Goal: Transaction & Acquisition: Purchase product/service

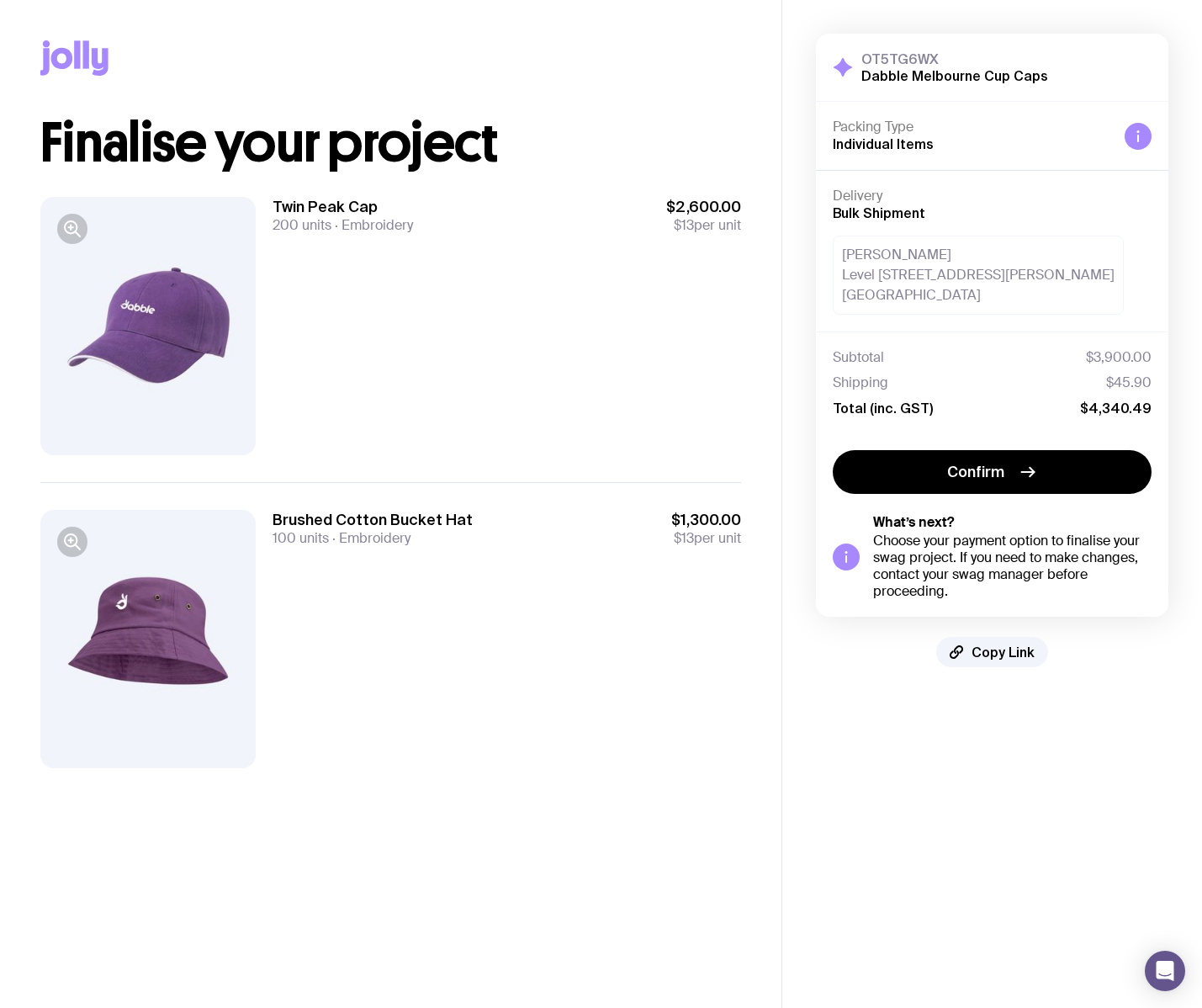
click at [71, 48] on icon at bounding box center [74, 57] width 68 height 35
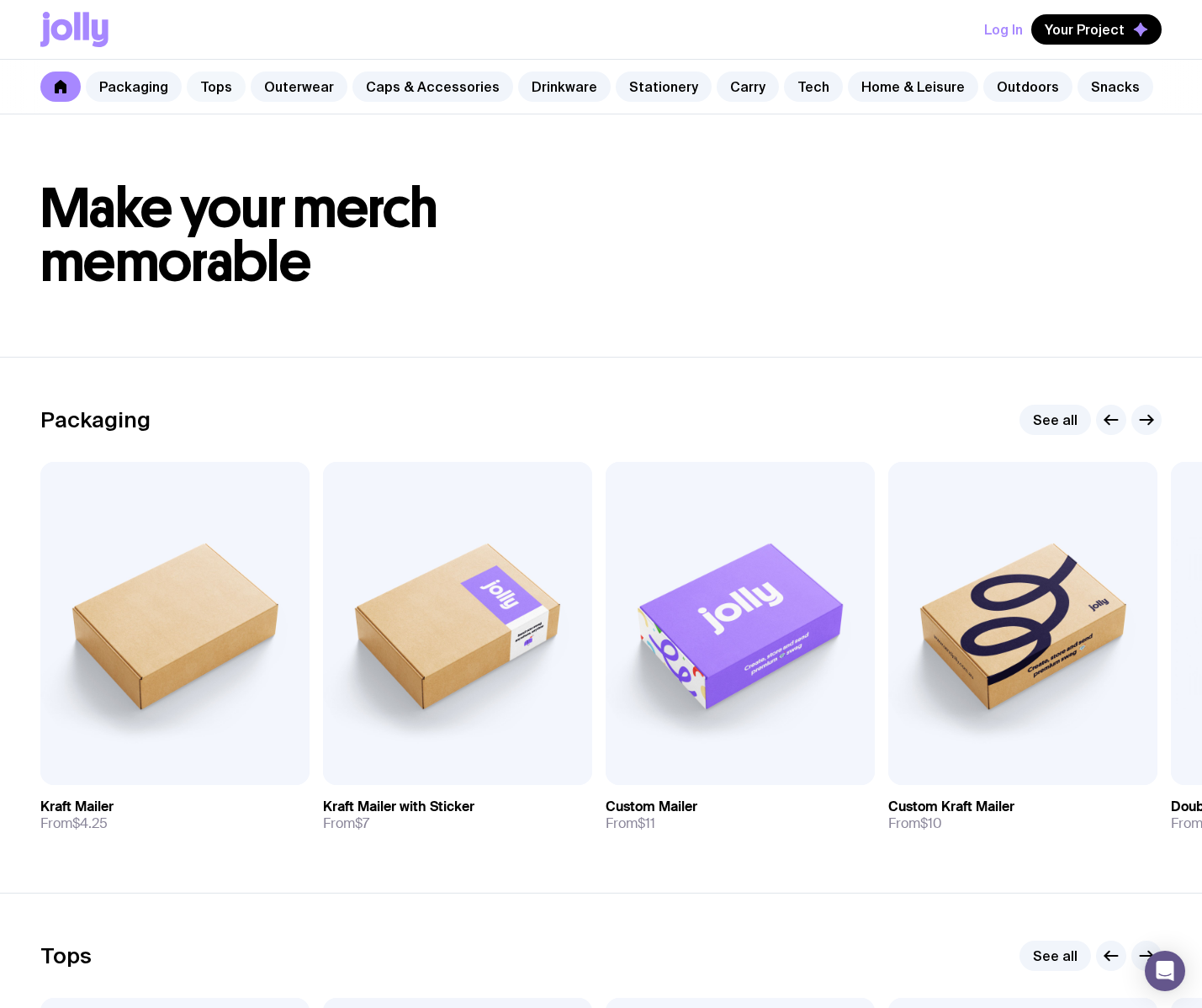
click at [225, 84] on link "Tops" at bounding box center [215, 87] width 59 height 31
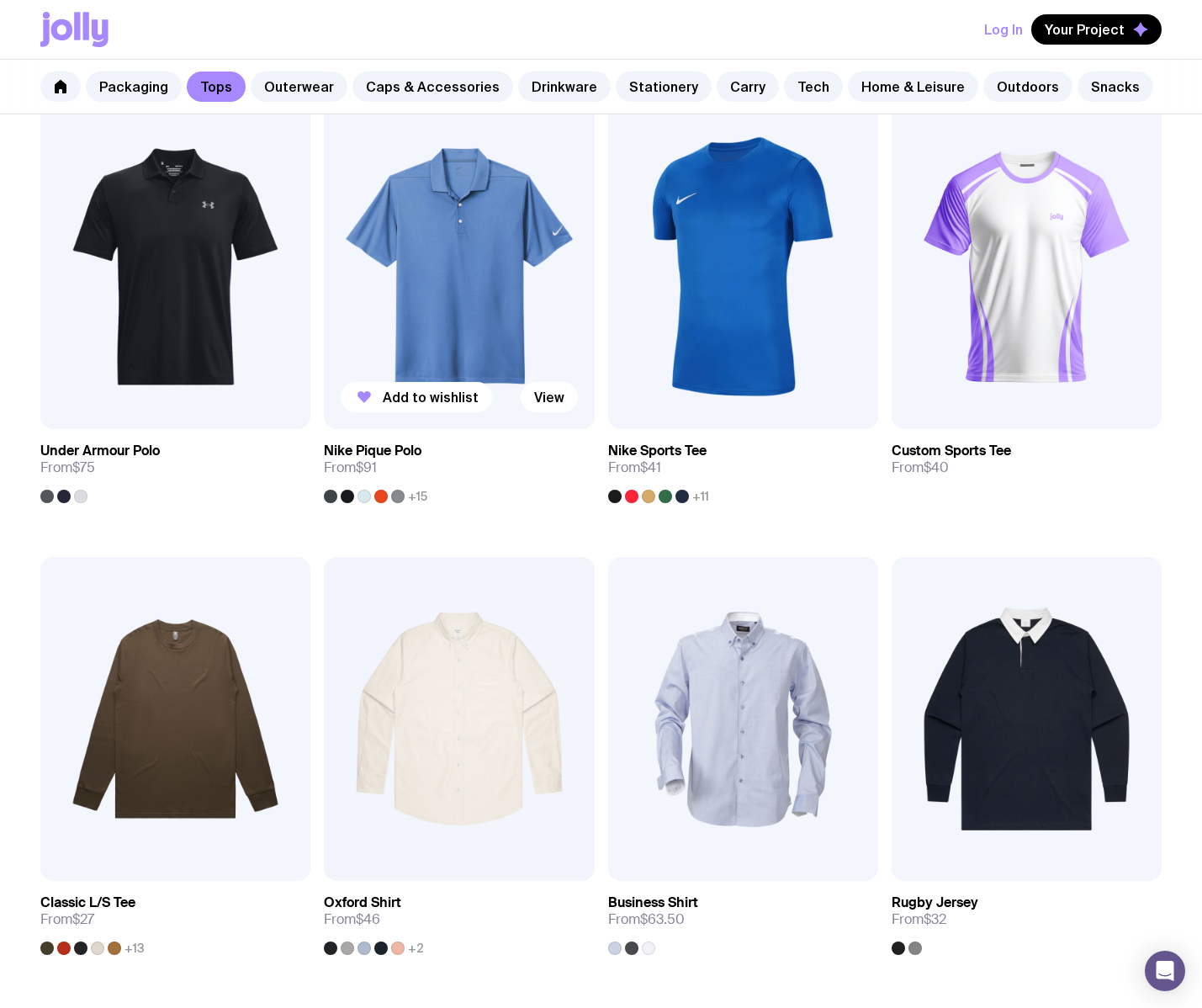
scroll to position [1237, 0]
click at [466, 314] on img at bounding box center [458, 266] width 270 height 324
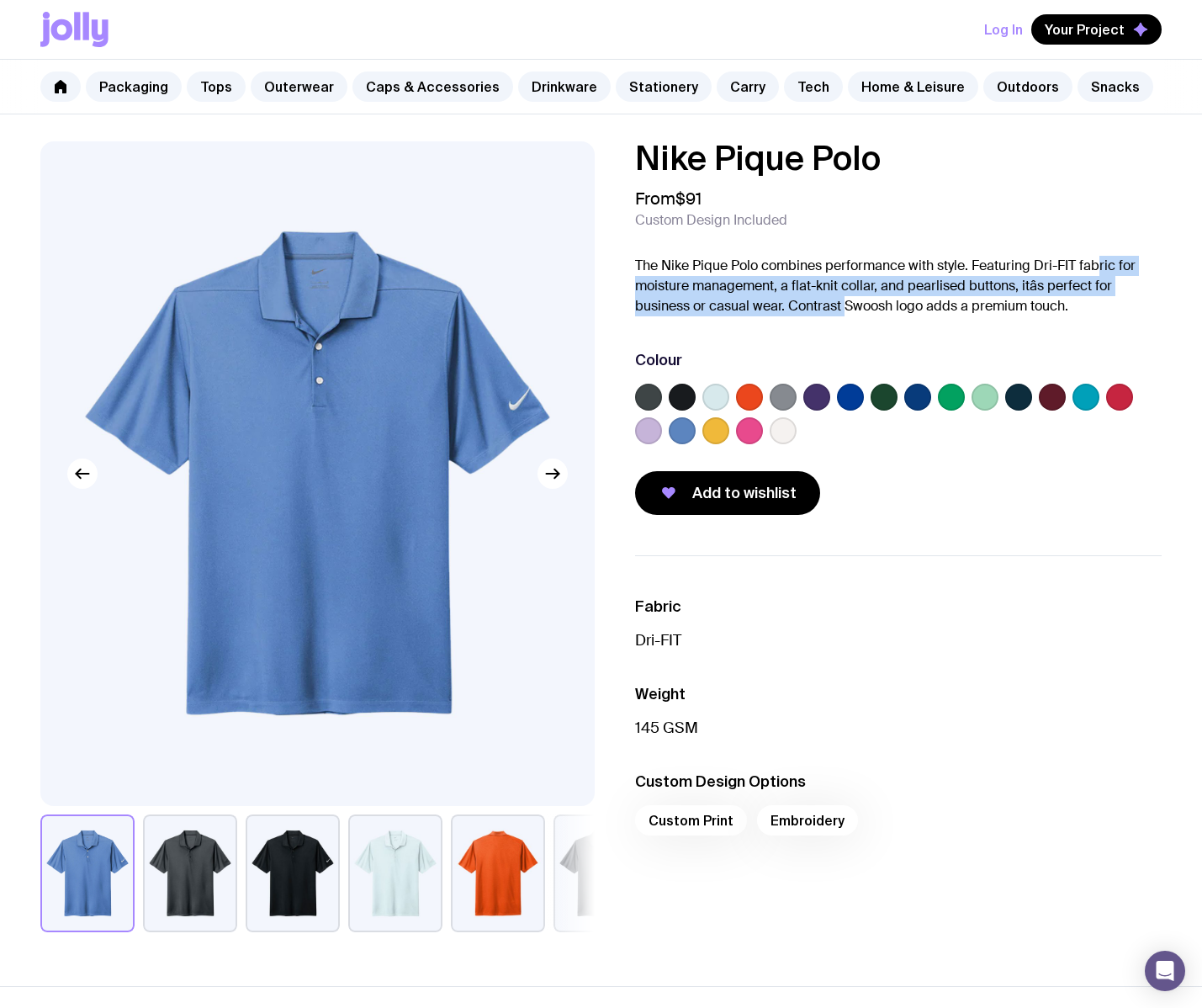
drag, startPoint x: 1099, startPoint y: 264, endPoint x: 846, endPoint y: 311, distance: 257.3
click at [845, 311] on p "The Nike Pique Polo combines performance with style. Featuring Dri-FIT fabric f…" at bounding box center [898, 285] width 527 height 60
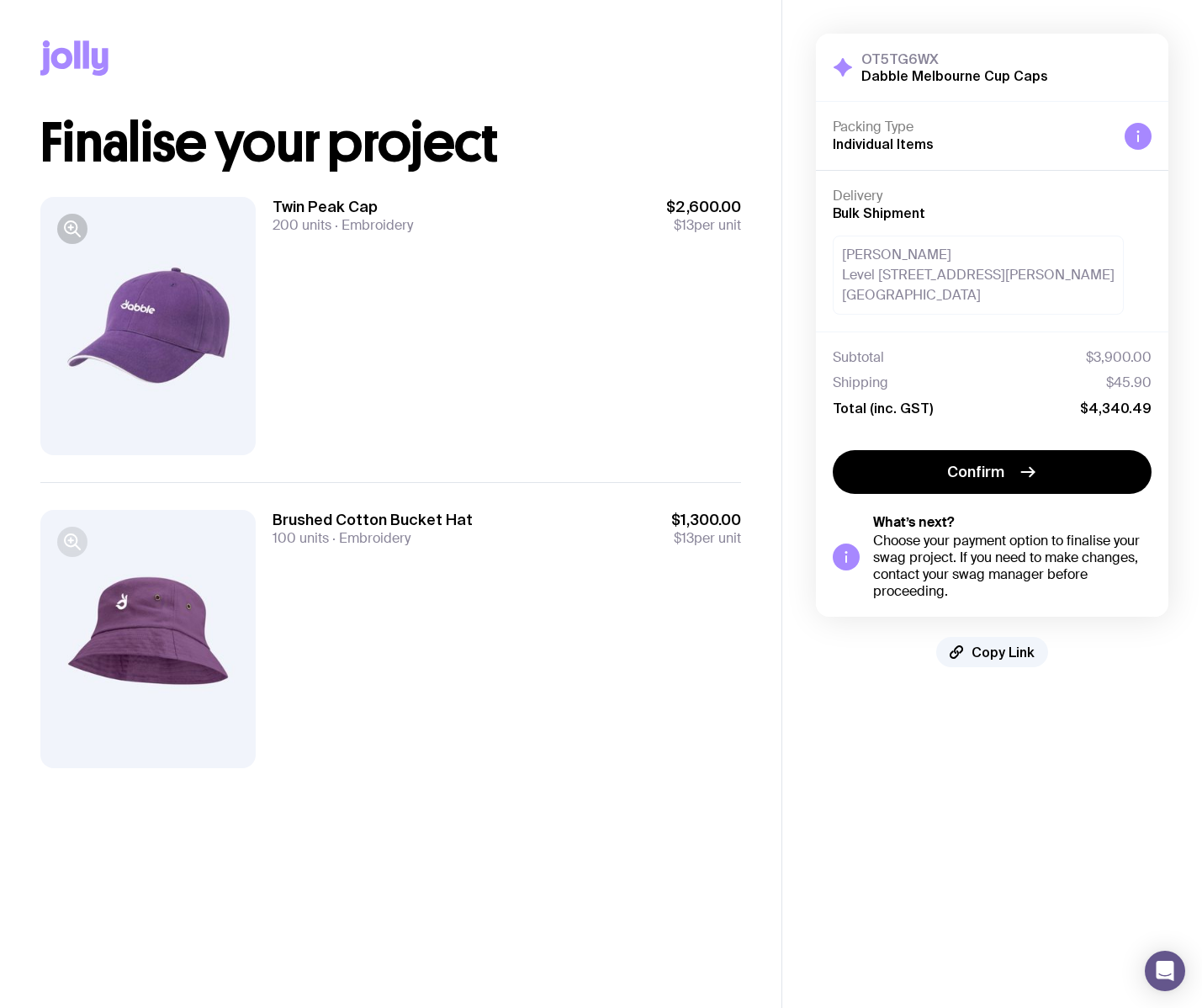
click at [70, 541] on g "button" at bounding box center [72, 541] width 15 height 15
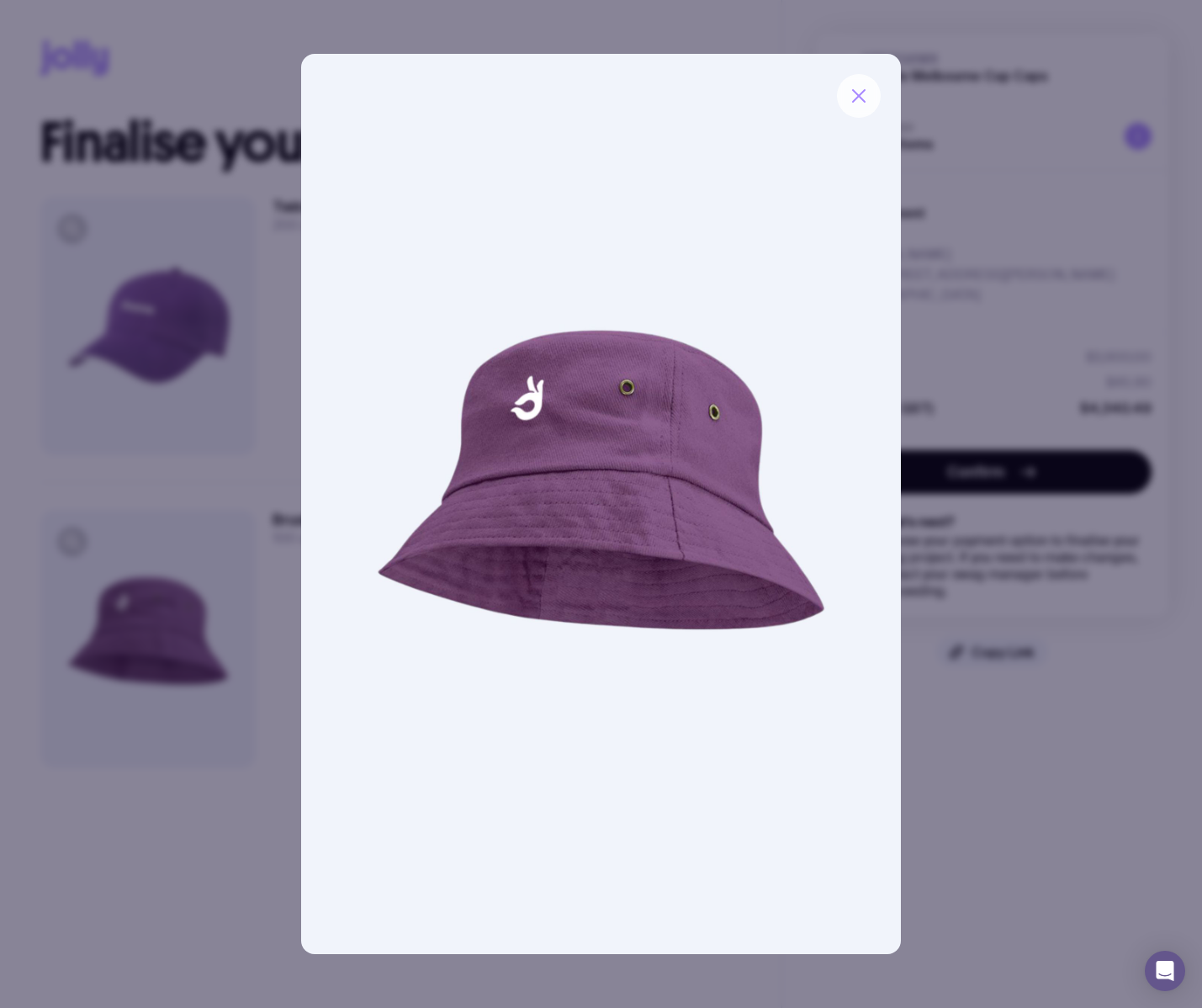
click at [867, 107] on button "button" at bounding box center [858, 95] width 43 height 43
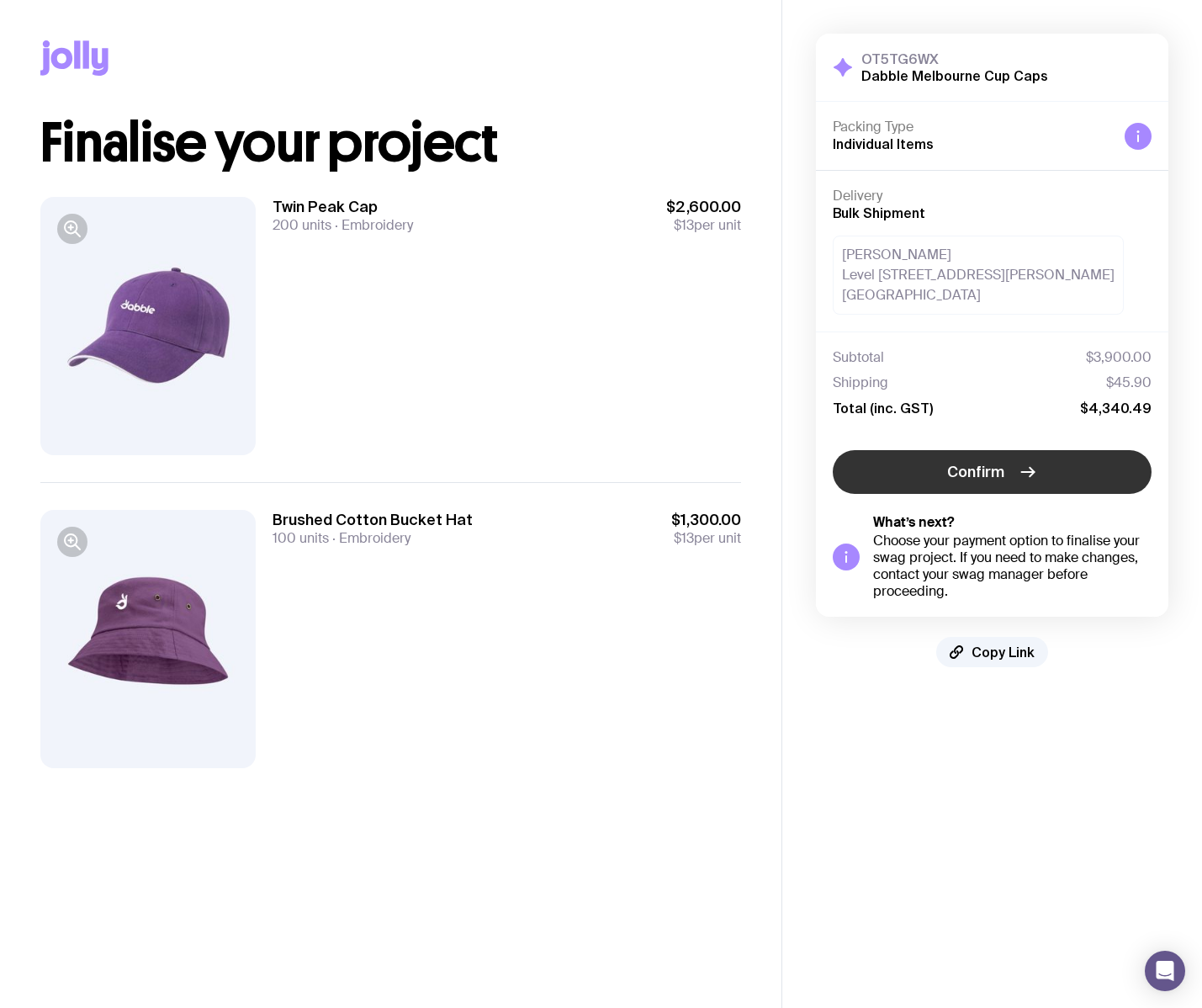
click at [973, 471] on span "Confirm" at bounding box center [975, 472] width 57 height 20
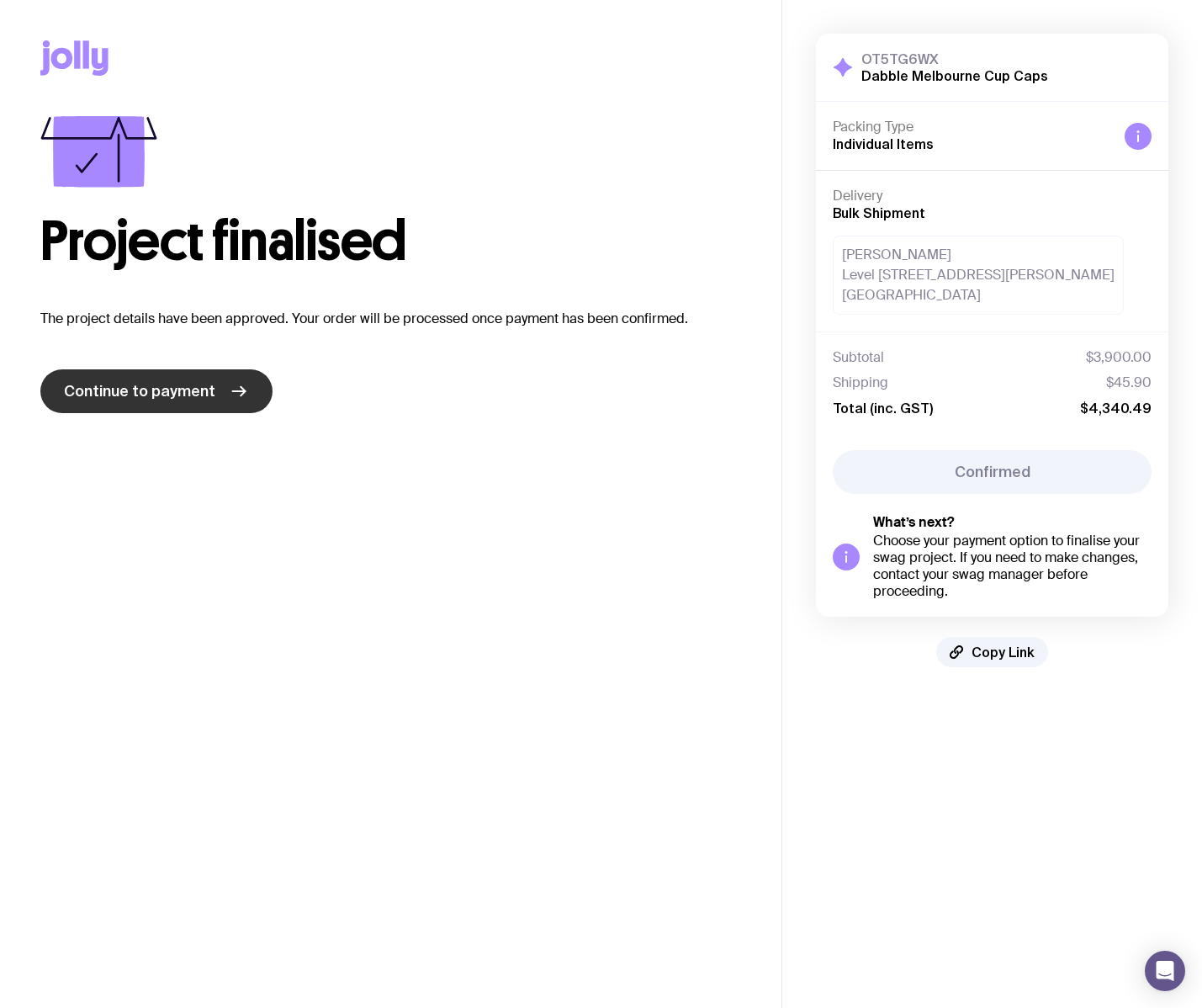
click at [170, 397] on span "Continue to payment" at bounding box center [140, 392] width 152 height 20
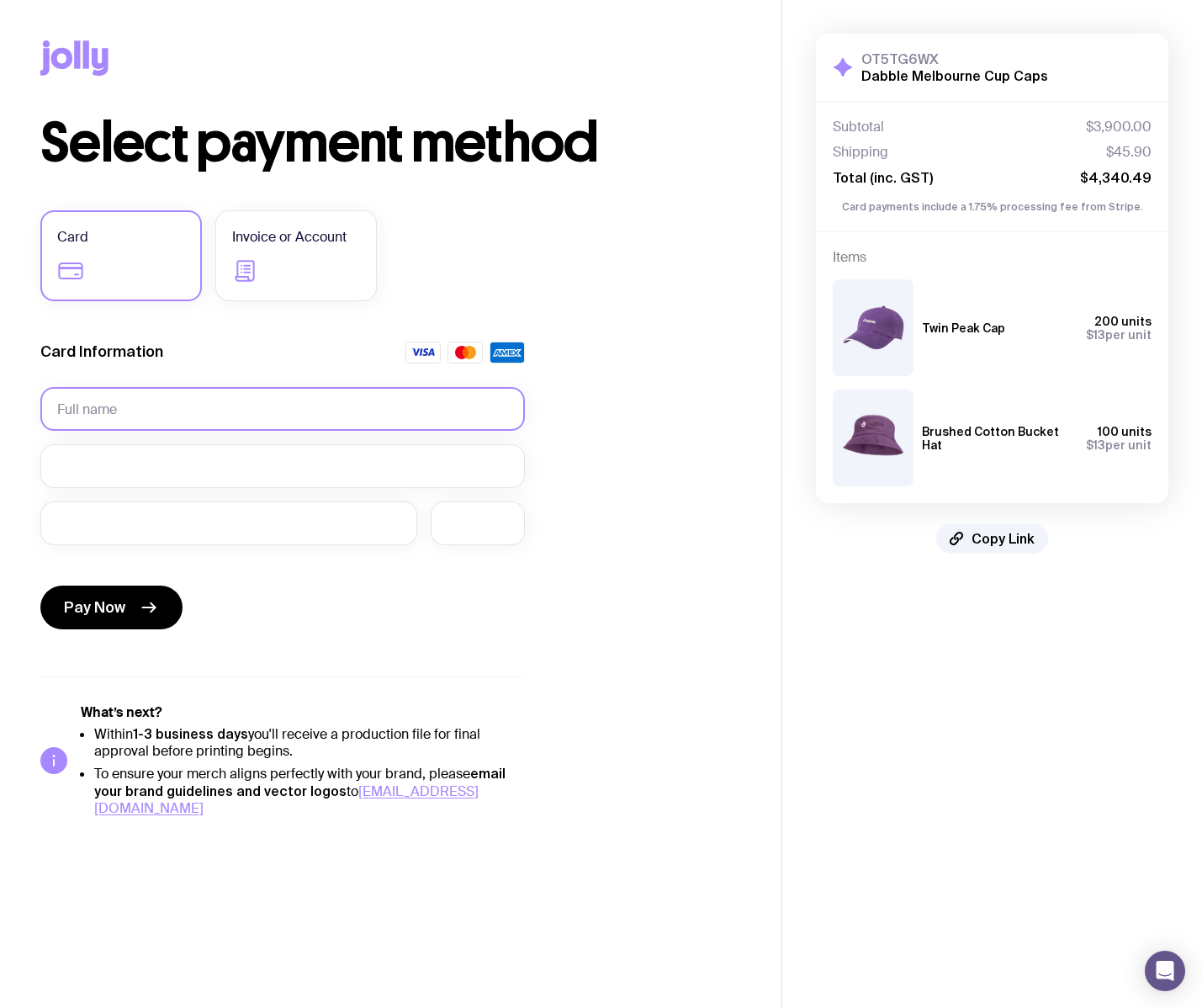
click at [169, 404] on input "text" at bounding box center [282, 408] width 484 height 43
type input "luke thwaites"
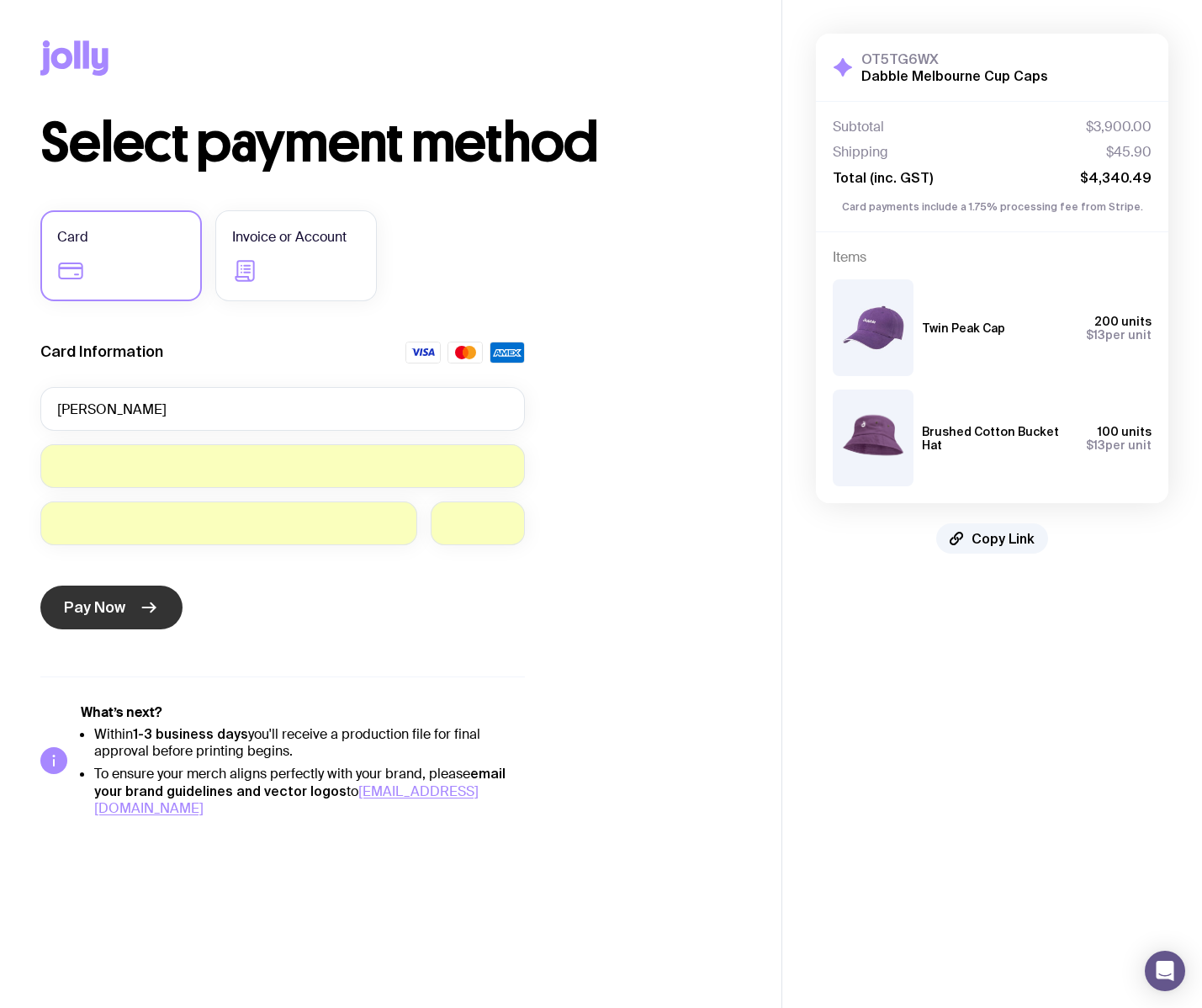
click at [124, 609] on button "Pay Now" at bounding box center [111, 607] width 142 height 43
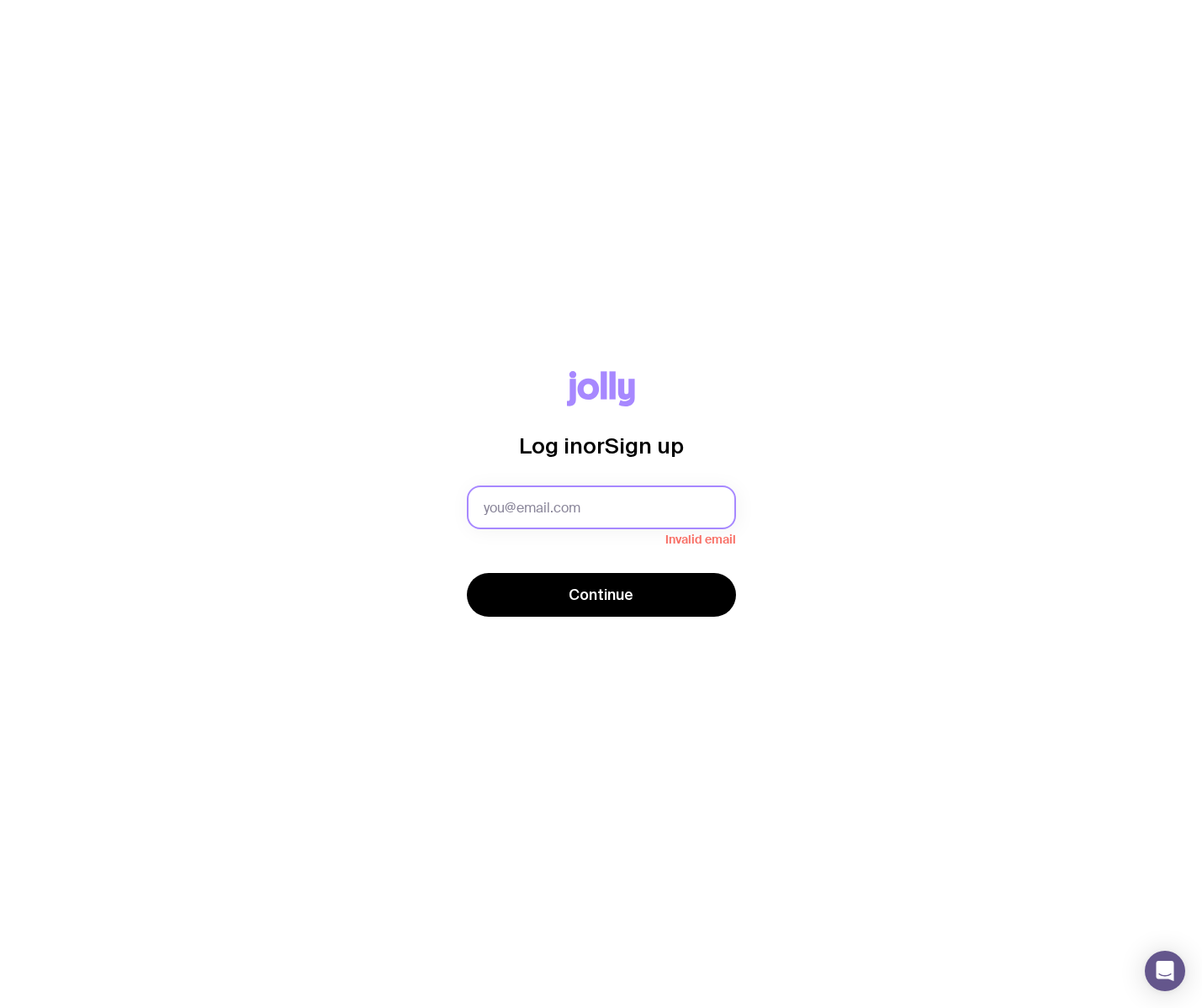
type input "[EMAIL_ADDRESS][DOMAIN_NAME]"
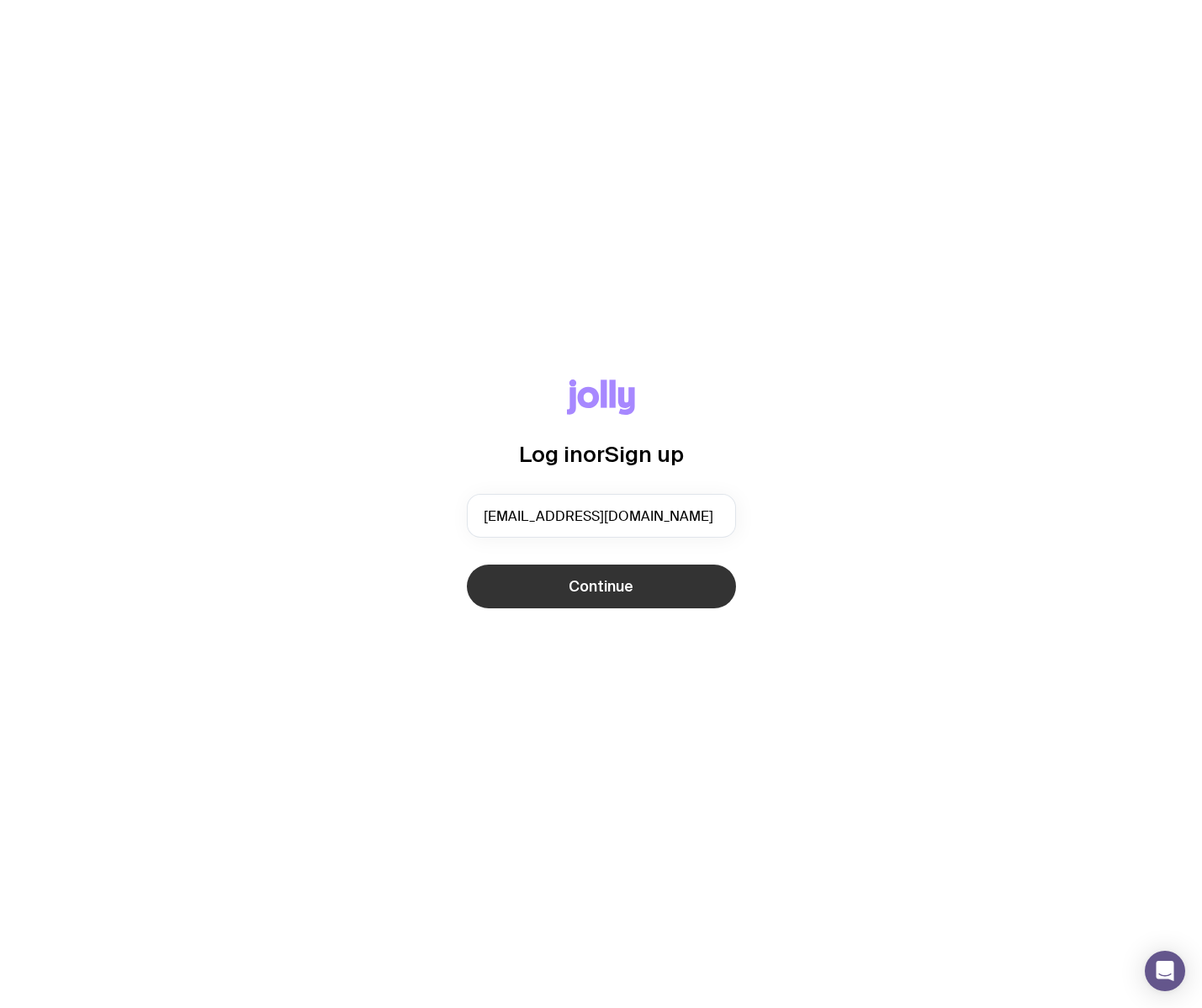
click at [547, 597] on button "Continue" at bounding box center [601, 586] width 269 height 43
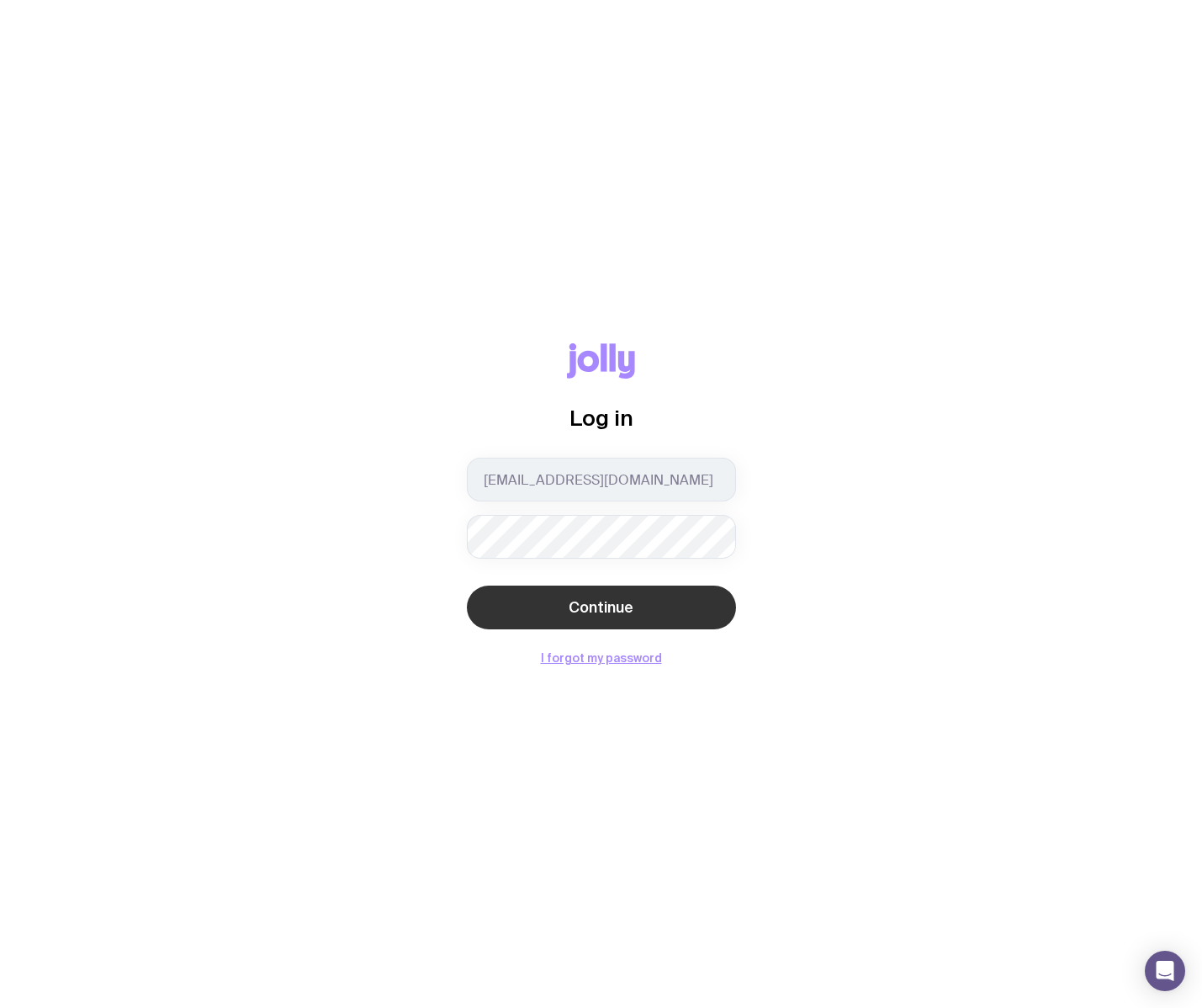
click at [516, 616] on button "Continue" at bounding box center [601, 607] width 269 height 43
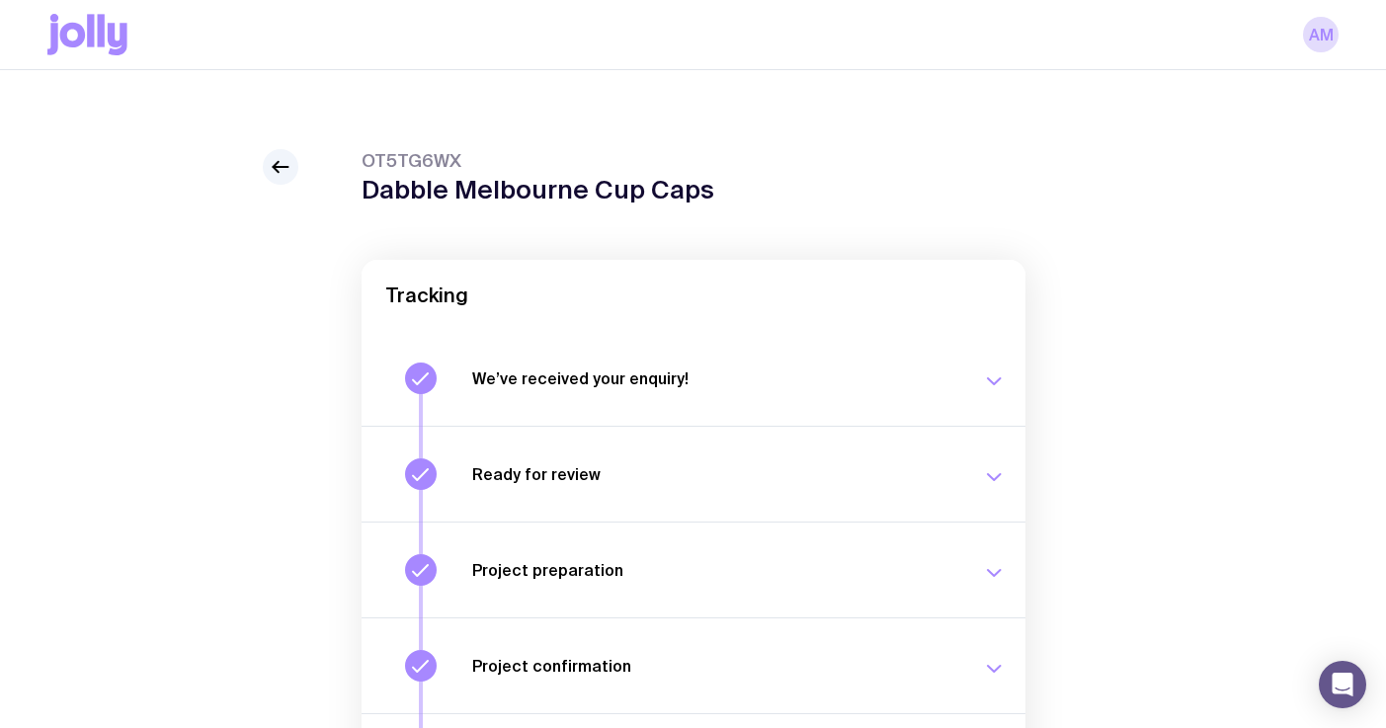
click at [82, 29] on icon at bounding box center [73, 35] width 26 height 25
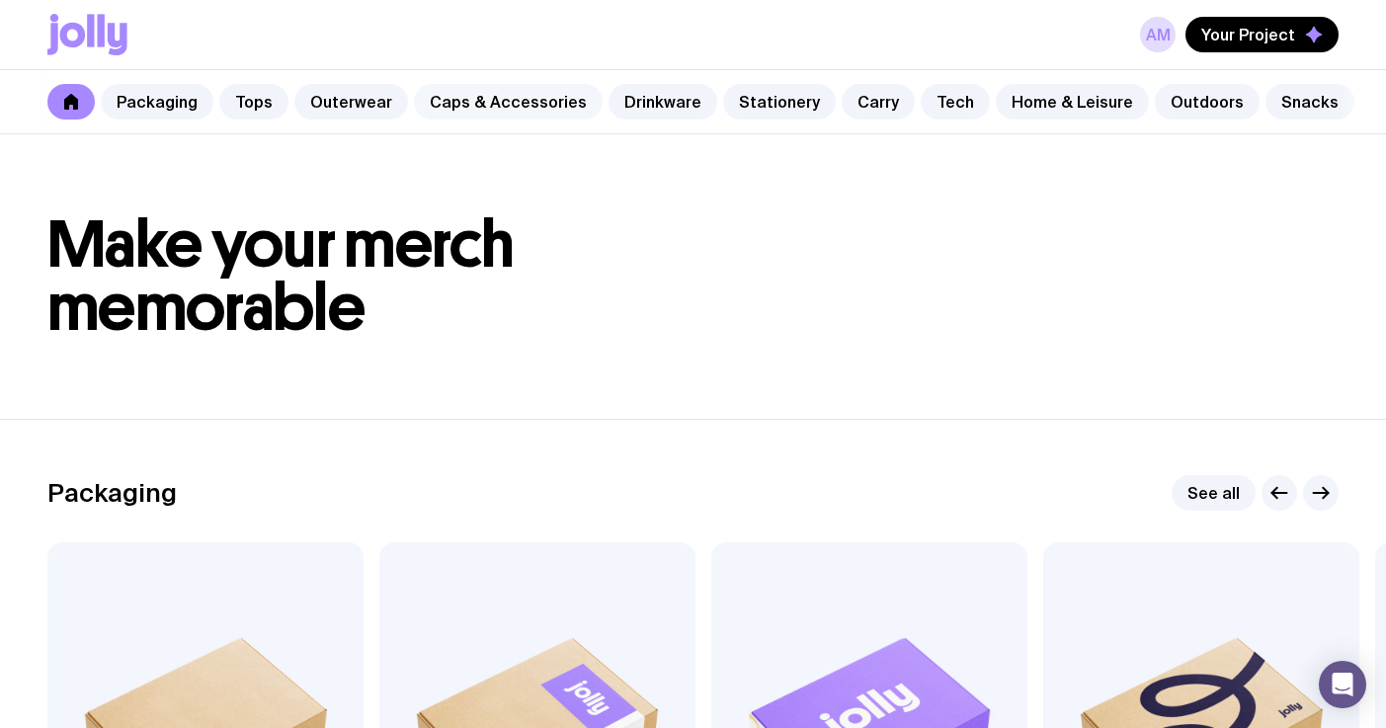
click at [483, 102] on link "Caps & Accessories" at bounding box center [508, 102] width 189 height 36
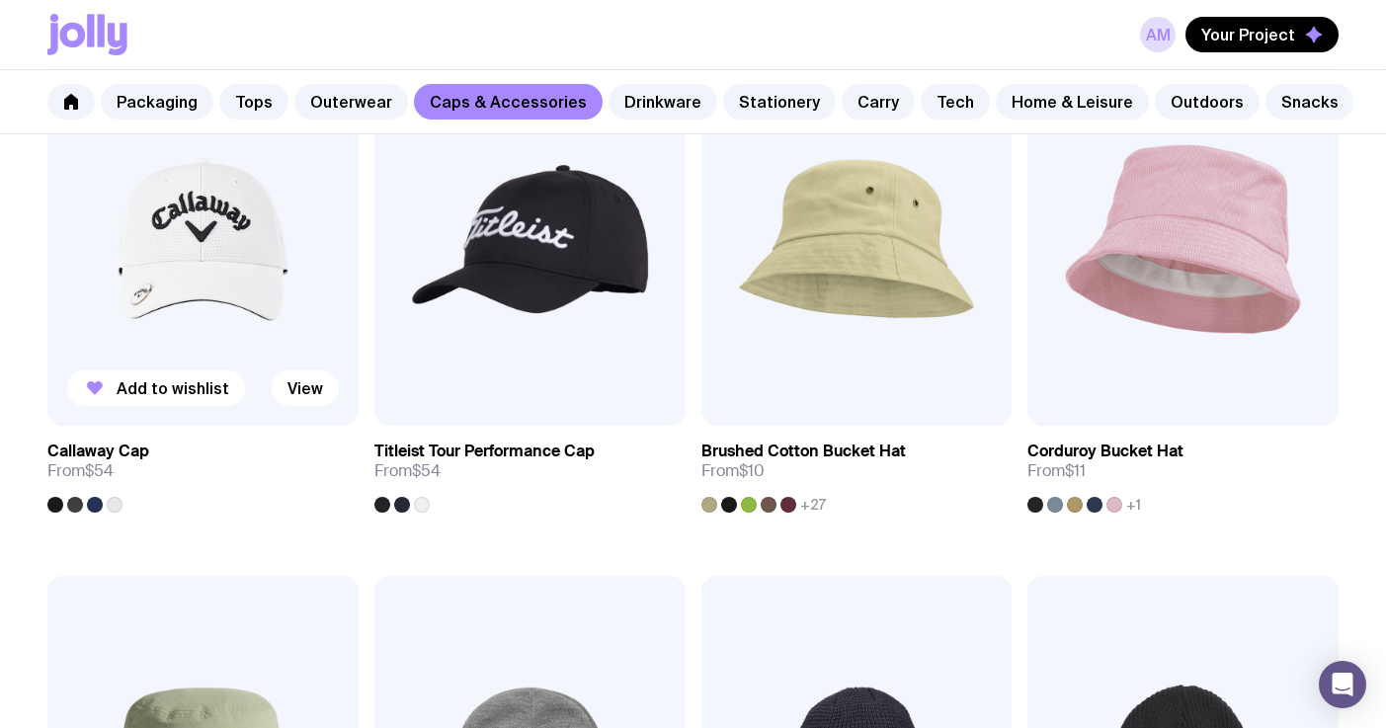
scroll to position [1475, 0]
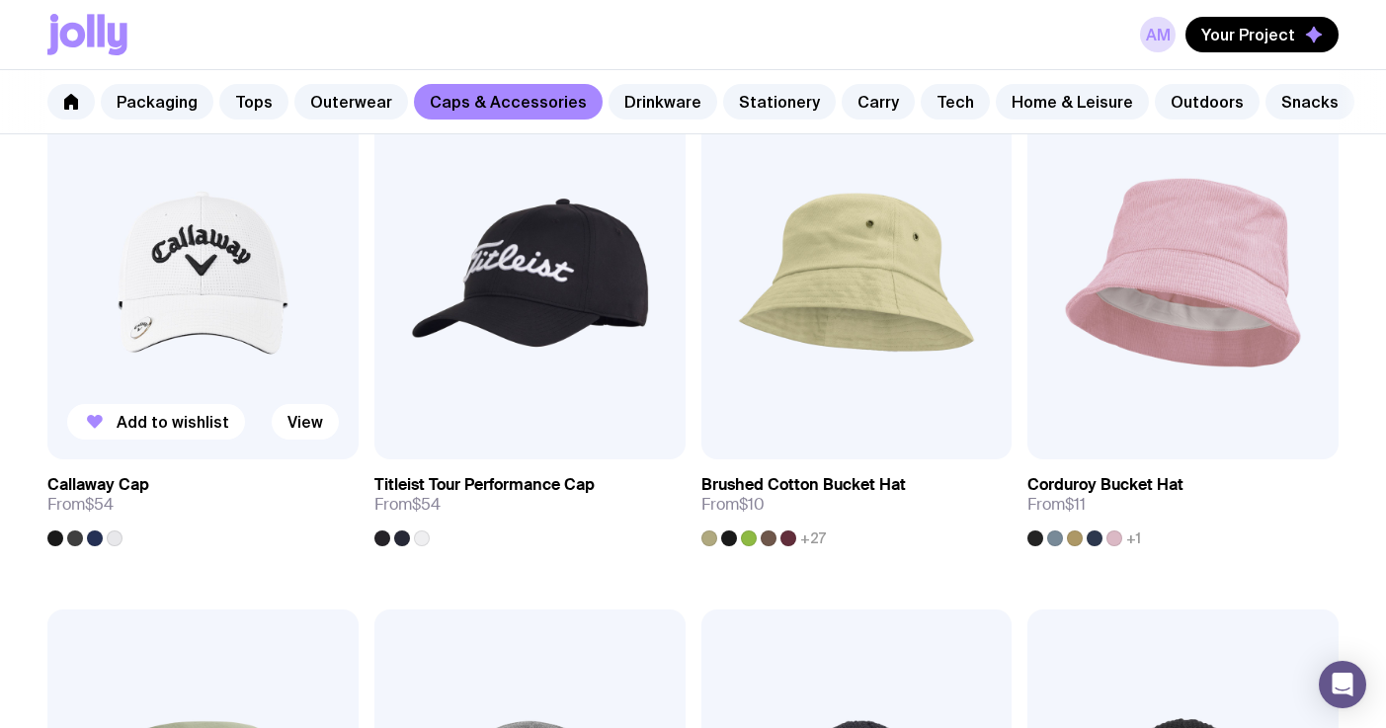
click at [227, 298] on img at bounding box center [202, 272] width 311 height 373
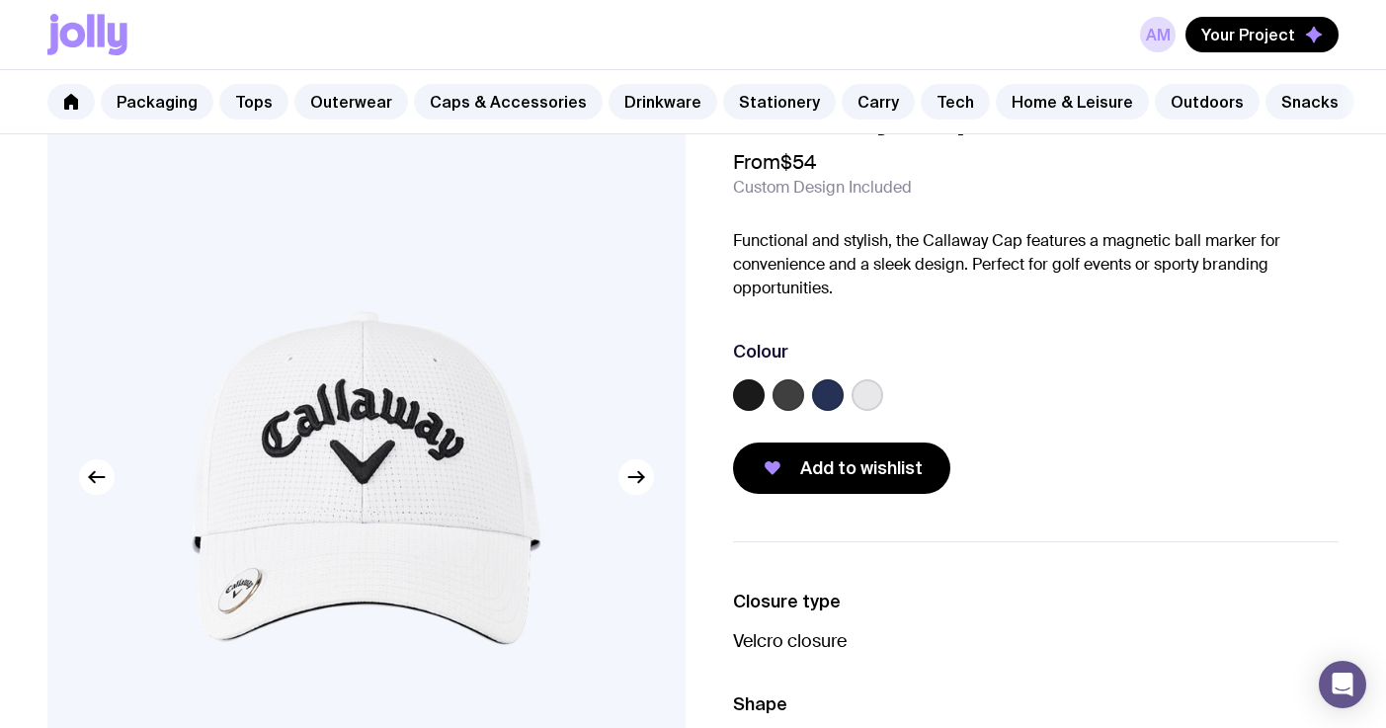
scroll to position [76, 0]
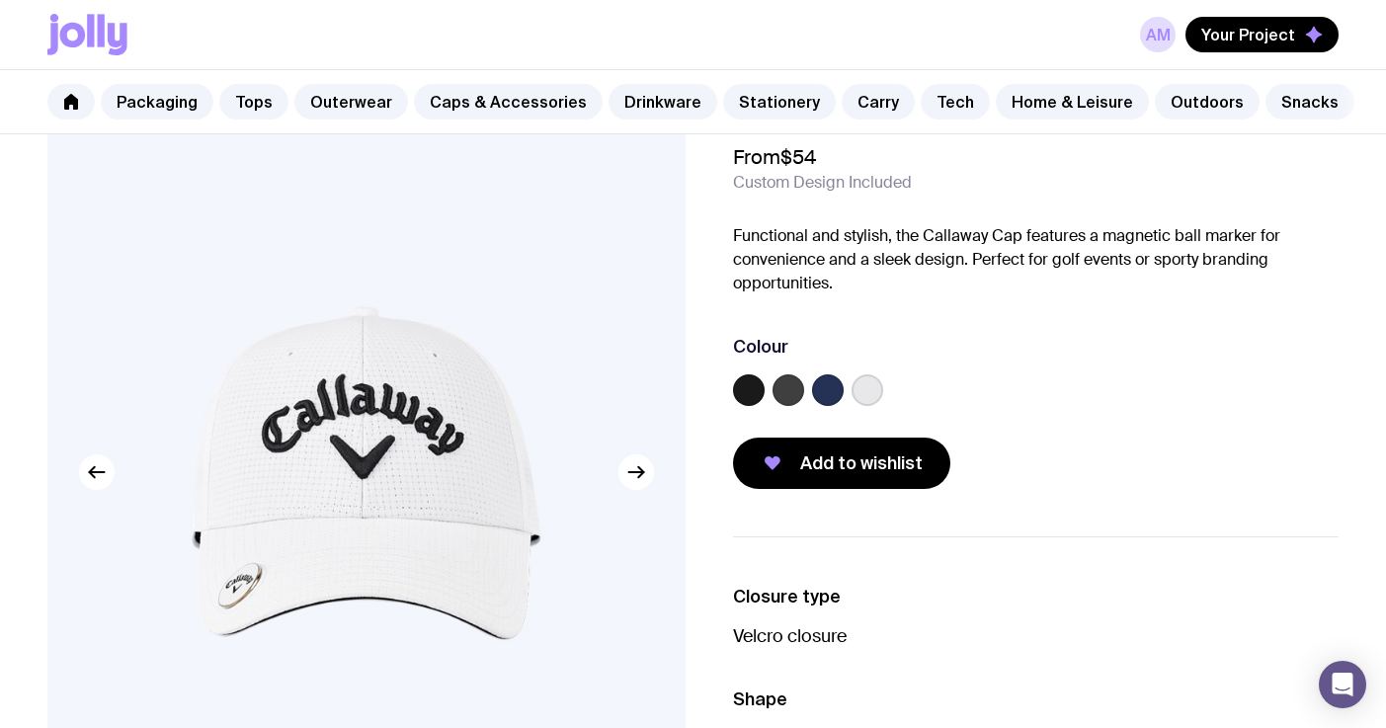
click at [827, 383] on label at bounding box center [828, 390] width 32 height 32
click at [0, 0] on input "radio" at bounding box center [0, 0] width 0 height 0
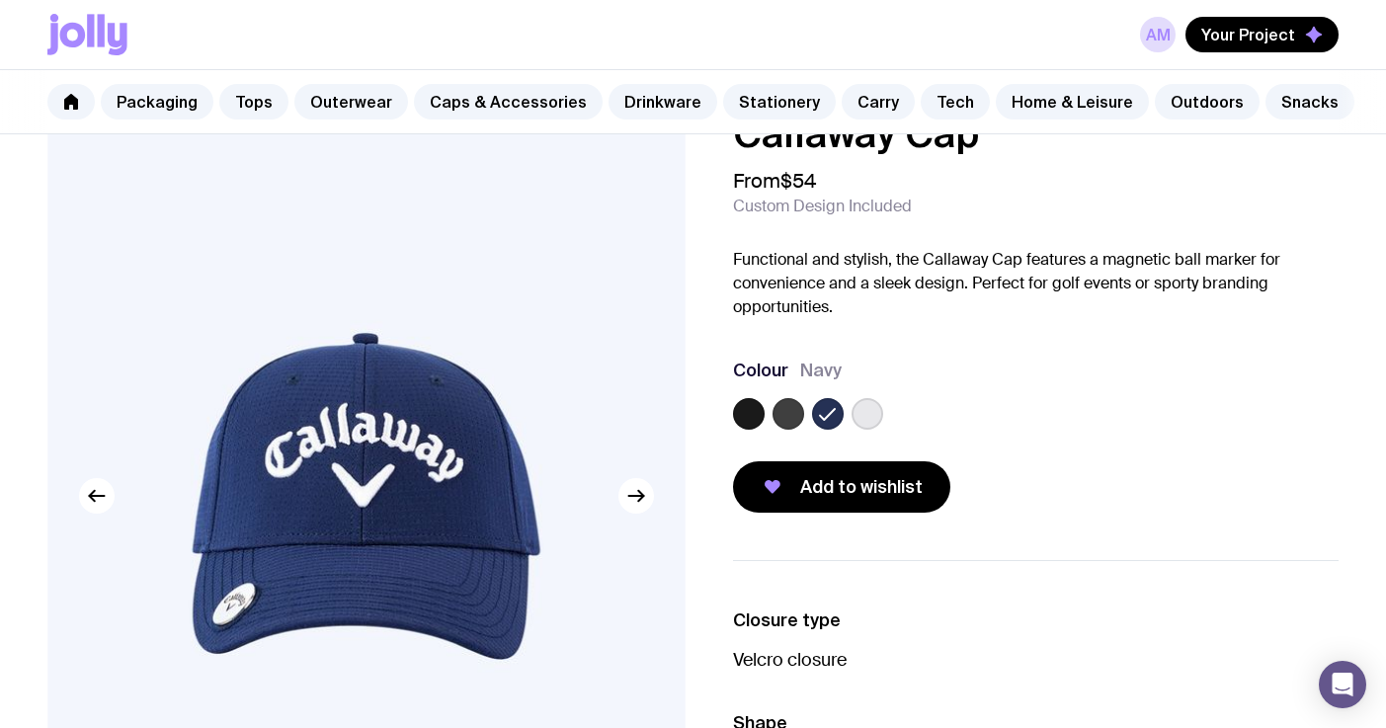
scroll to position [29, 0]
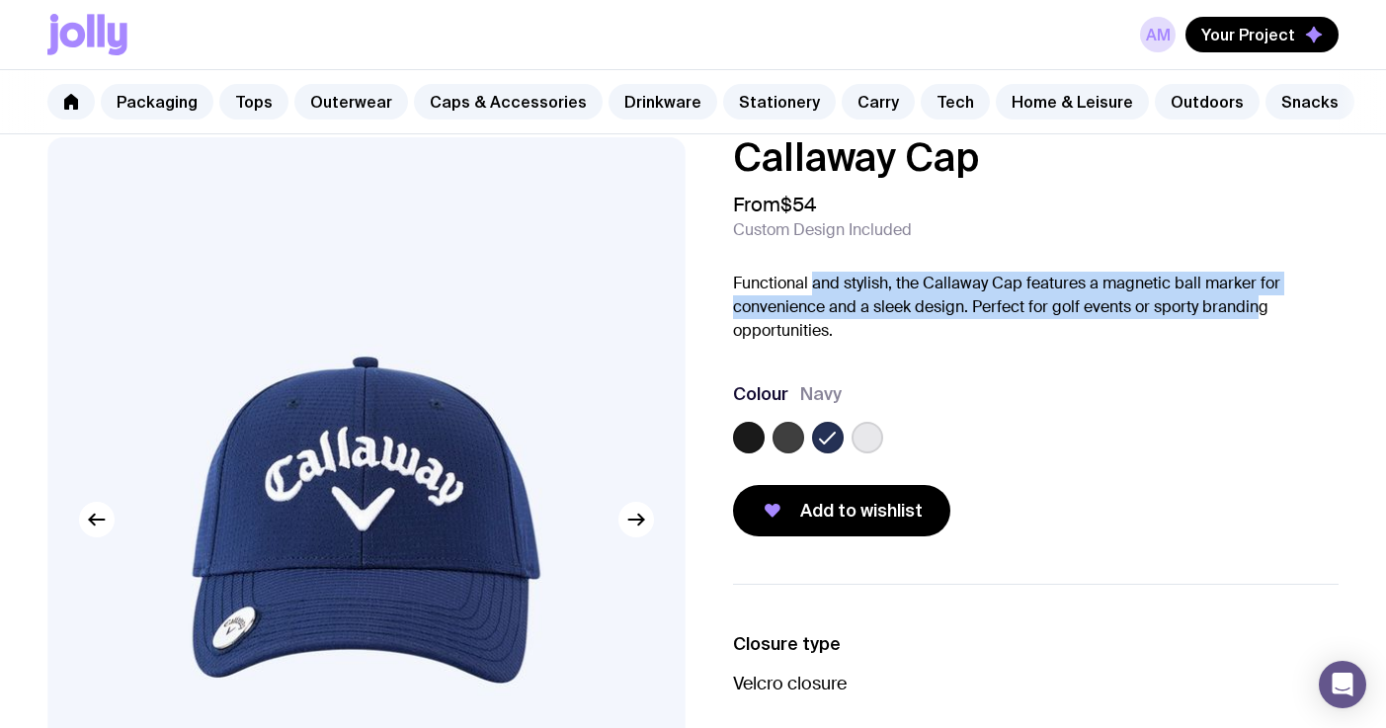
drag, startPoint x: 811, startPoint y: 288, endPoint x: 1263, endPoint y: 292, distance: 451.5
click at [1261, 295] on p "Functional and stylish, the Callaway Cap features a magnetic ball marker for co…" at bounding box center [1036, 307] width 607 height 71
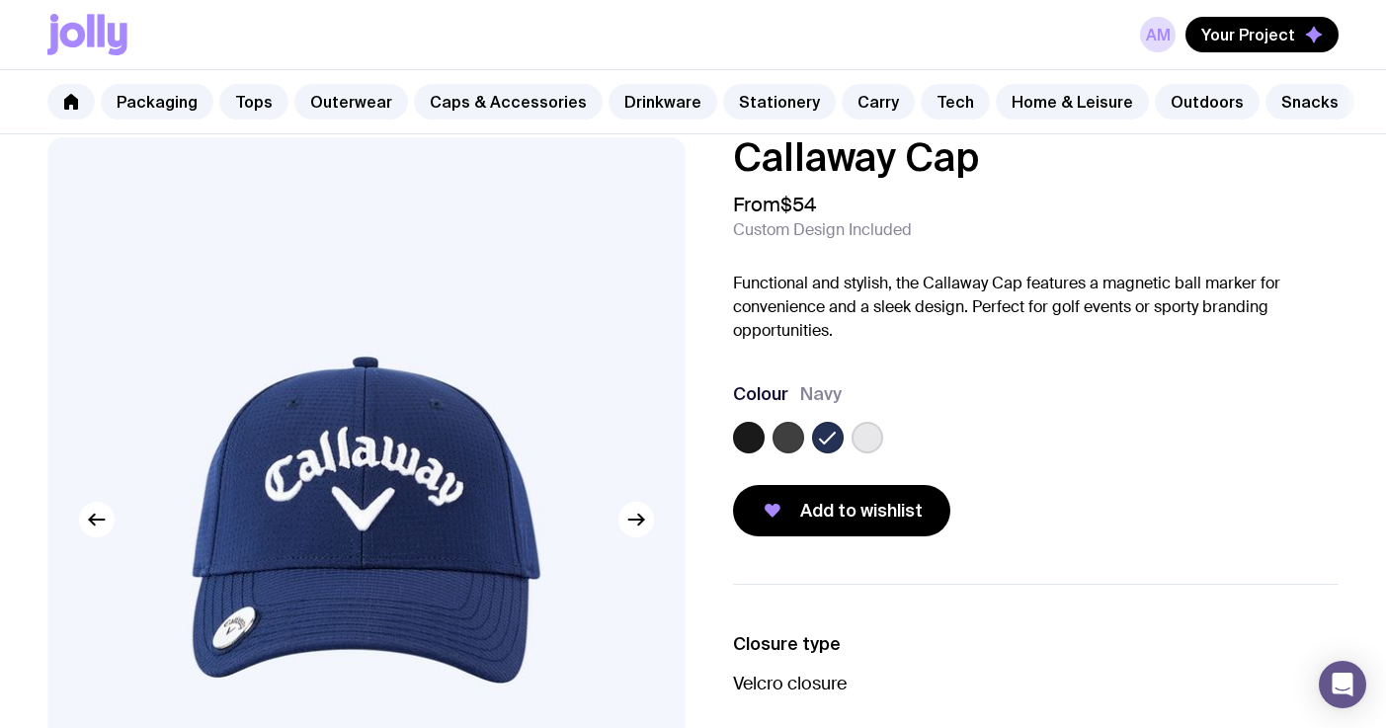
click at [901, 330] on p "Functional and stylish, the Callaway Cap features a magnetic ball marker for co…" at bounding box center [1036, 307] width 607 height 71
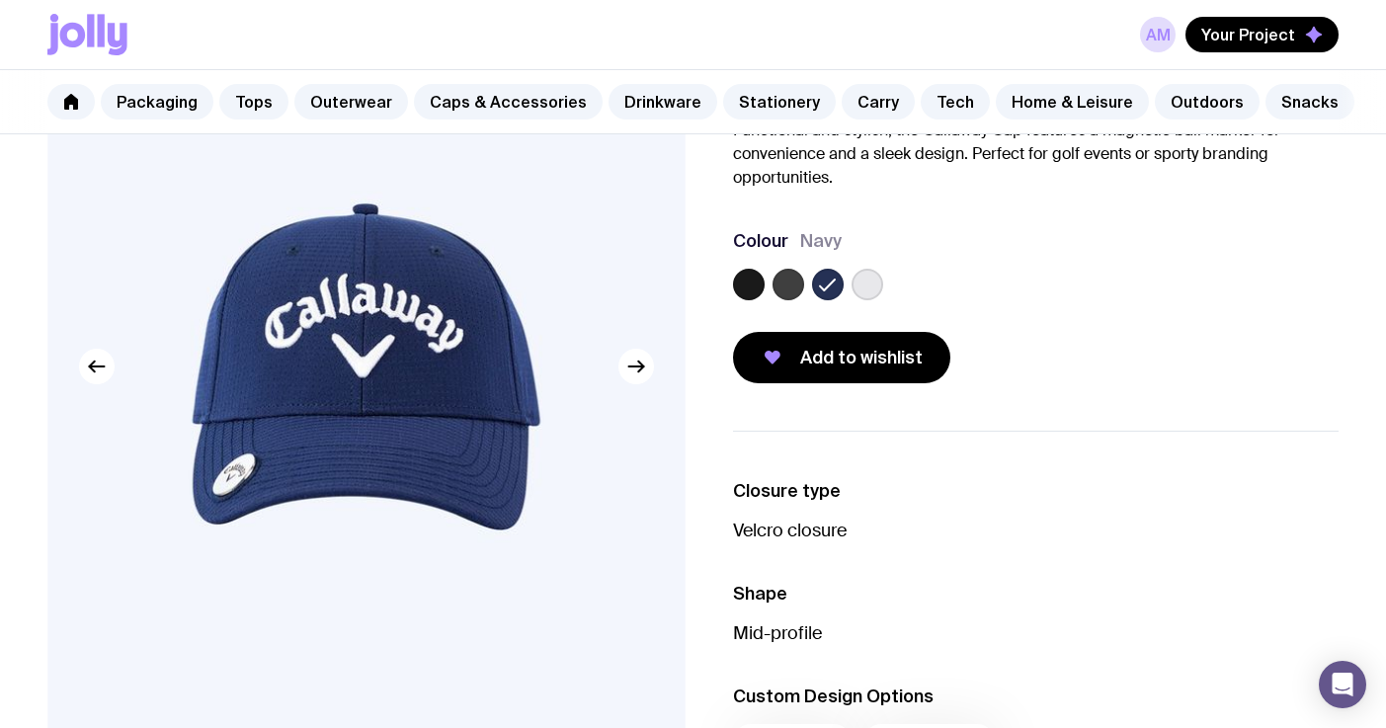
scroll to position [173, 0]
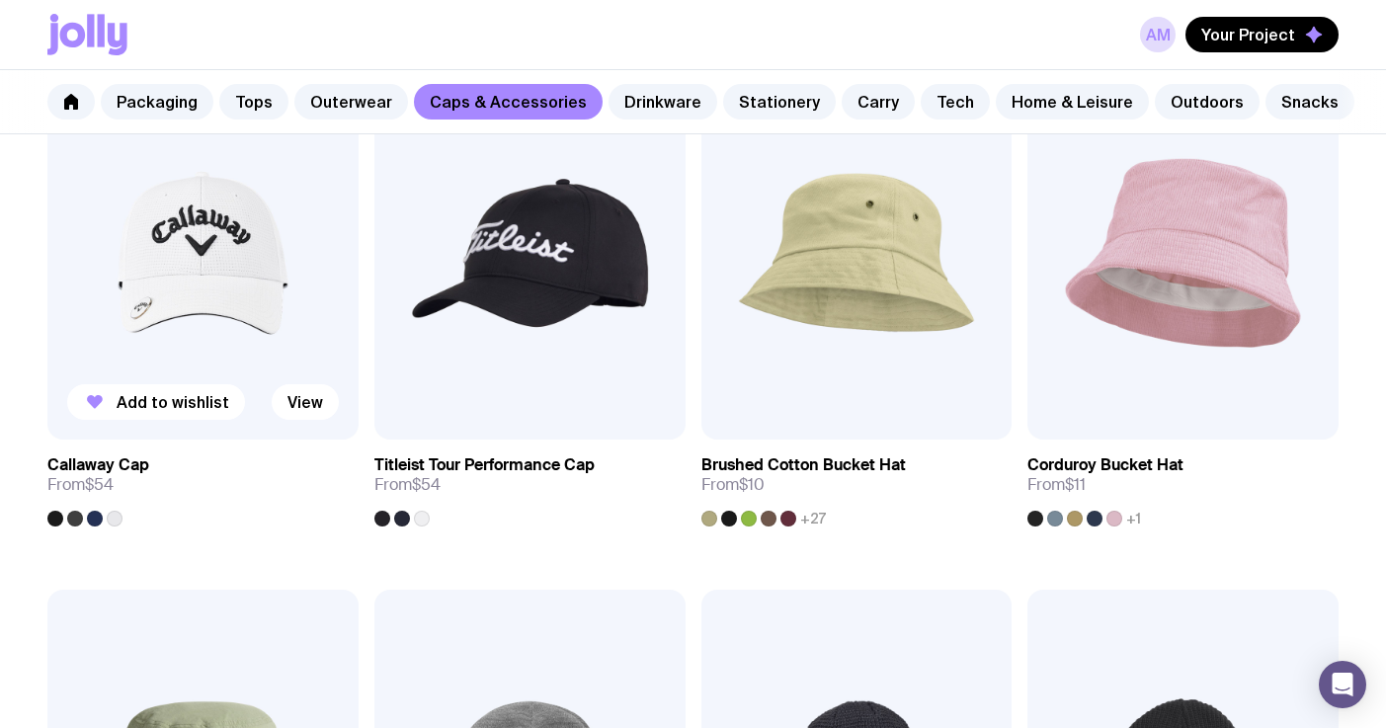
scroll to position [1496, 0]
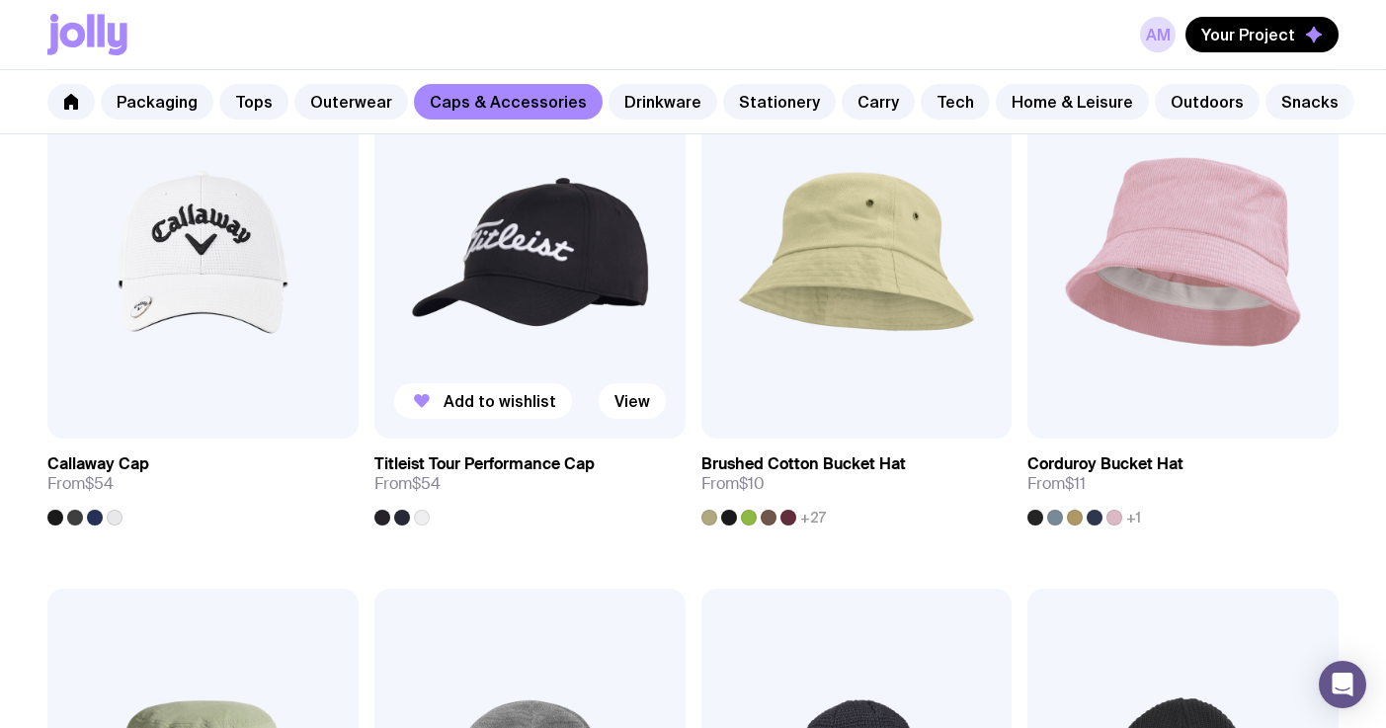
click at [527, 272] on img at bounding box center [529, 251] width 311 height 373
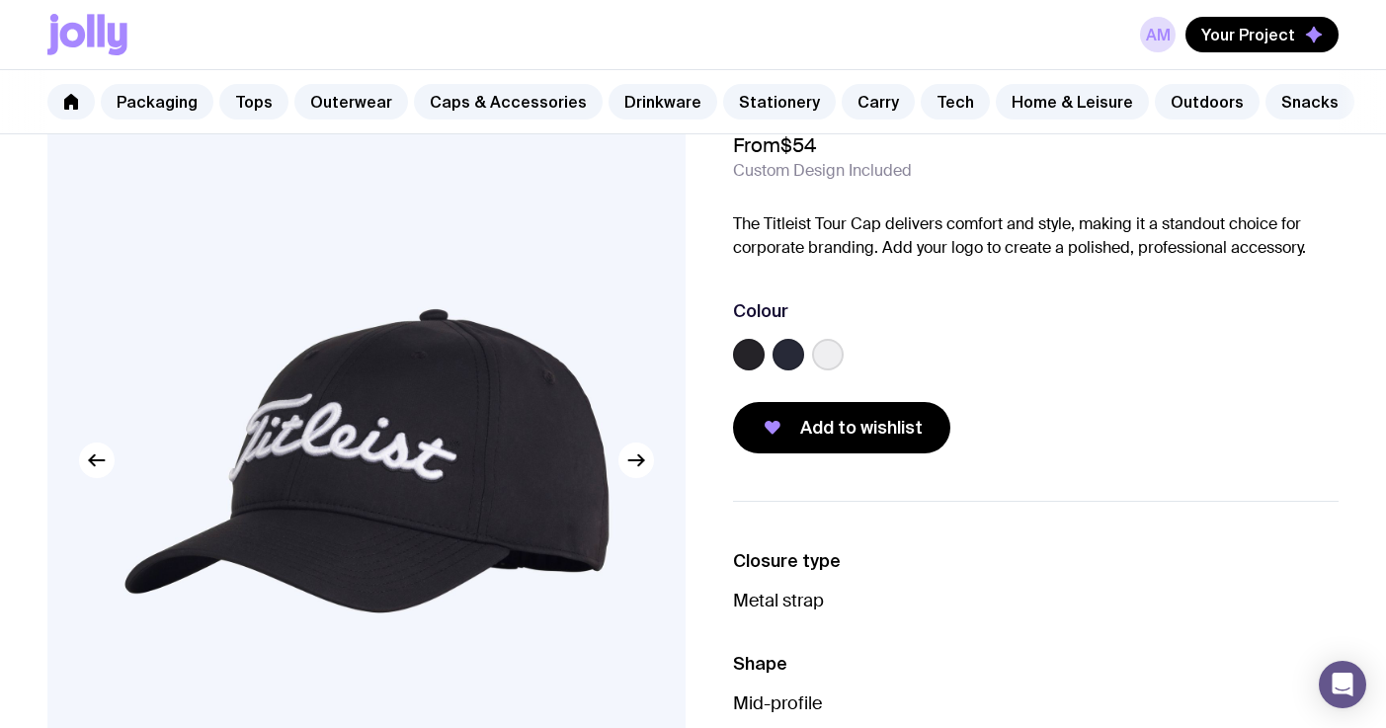
scroll to position [98, 0]
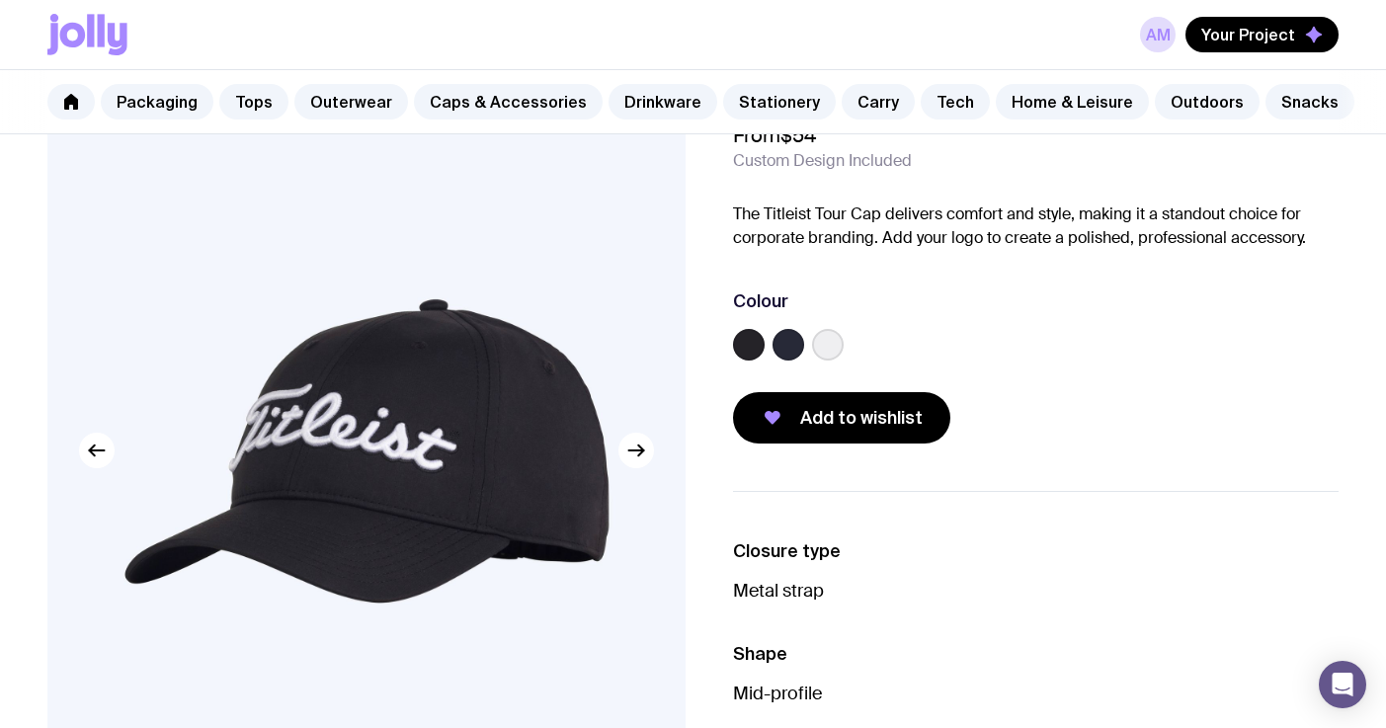
click at [785, 348] on label at bounding box center [789, 345] width 32 height 32
click at [0, 0] on input "radio" at bounding box center [0, 0] width 0 height 0
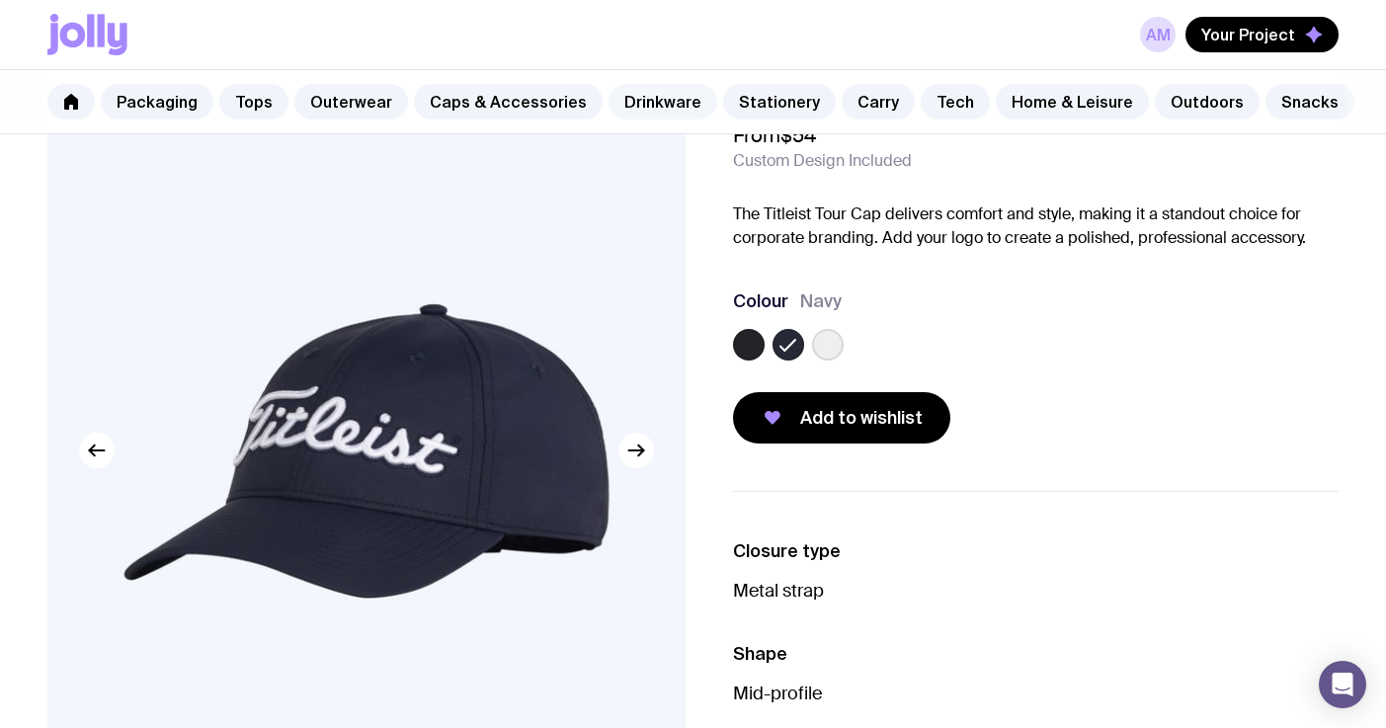
click at [640, 105] on link "Drinkware" at bounding box center [663, 102] width 109 height 36
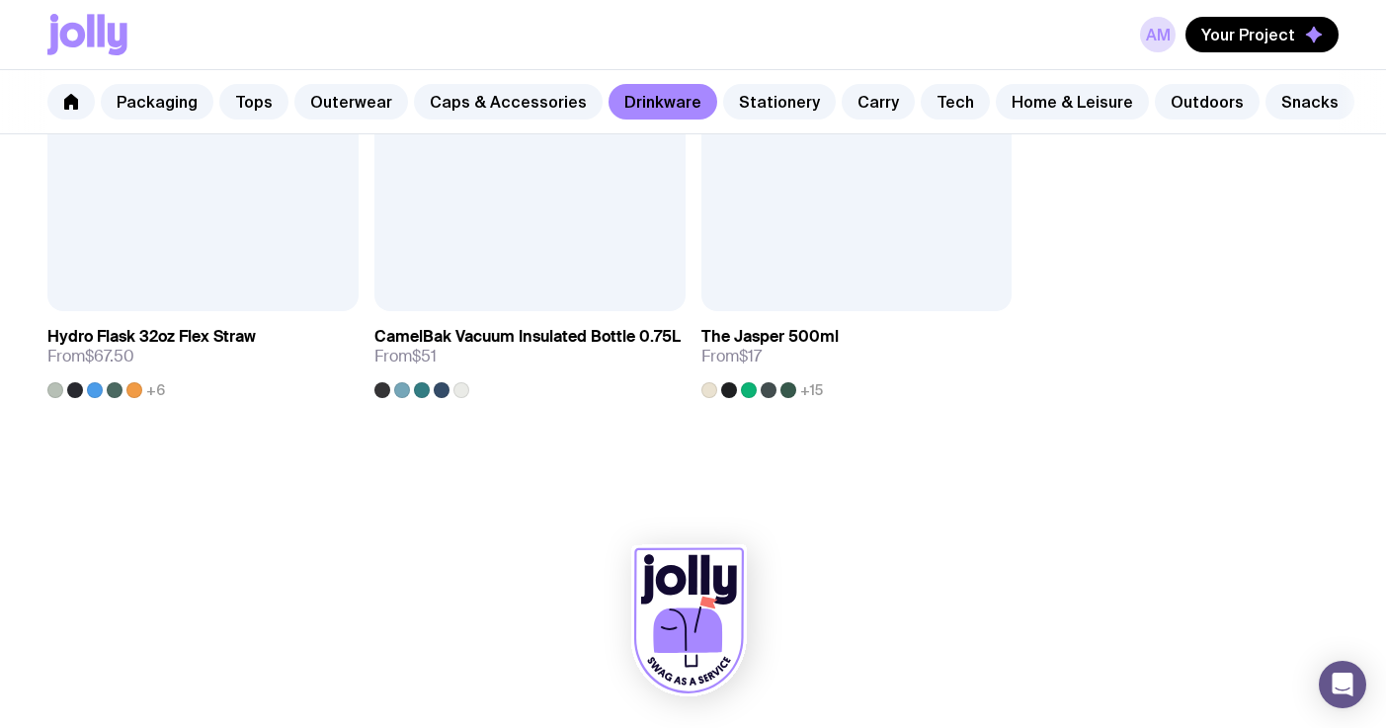
scroll to position [3194, 0]
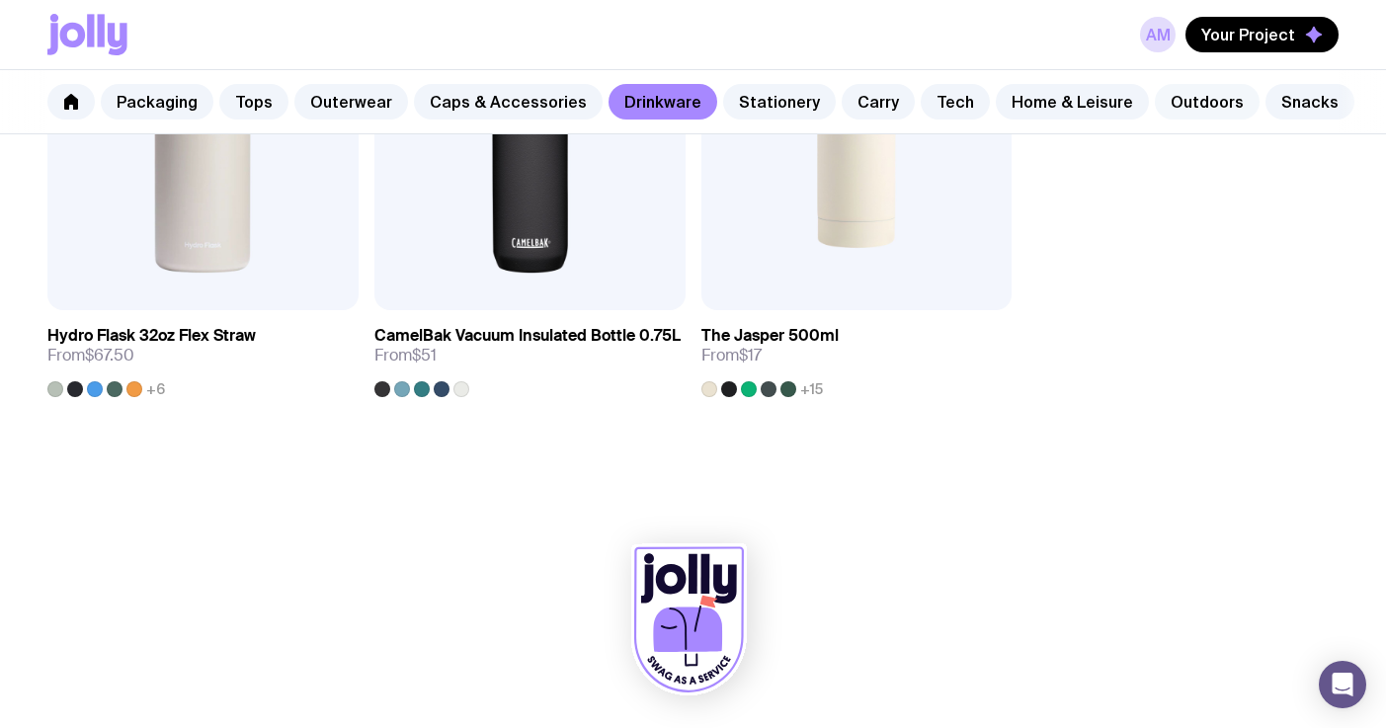
click at [1163, 105] on link "Outdoors" at bounding box center [1207, 102] width 105 height 36
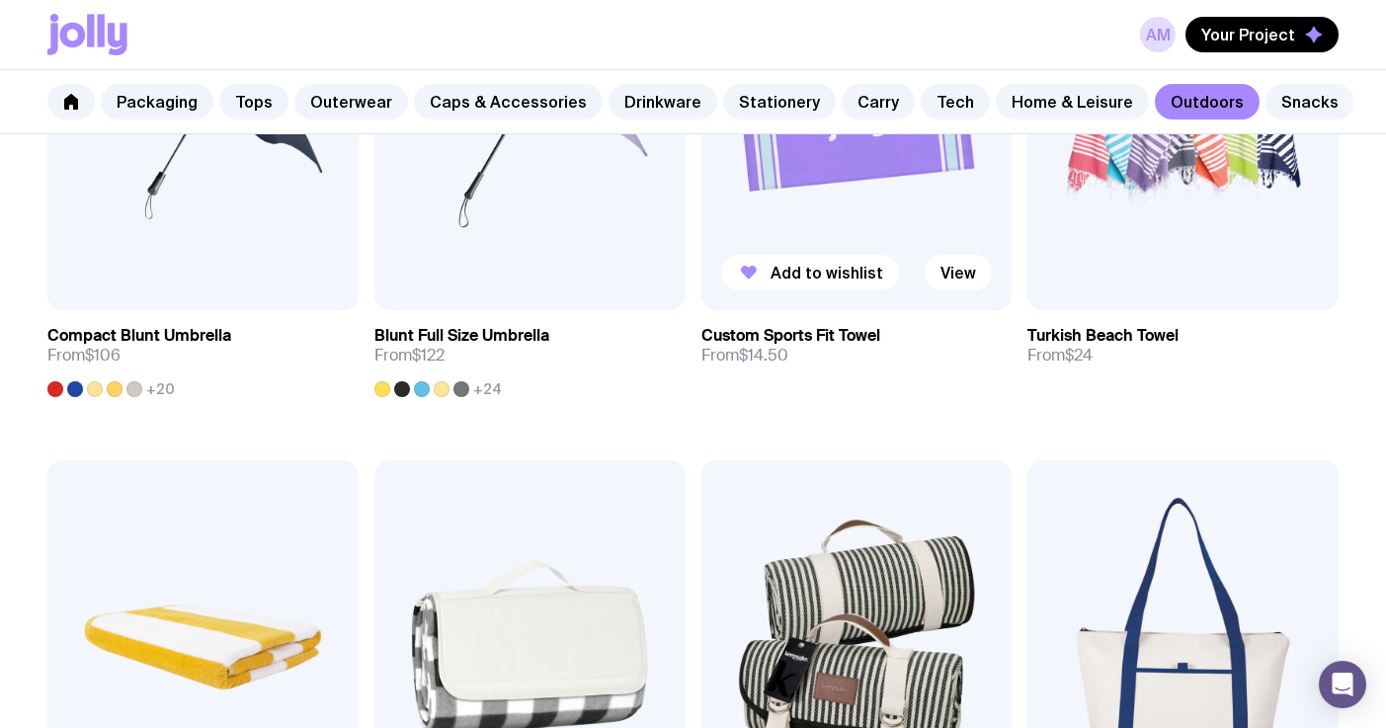
scroll to position [1093, 0]
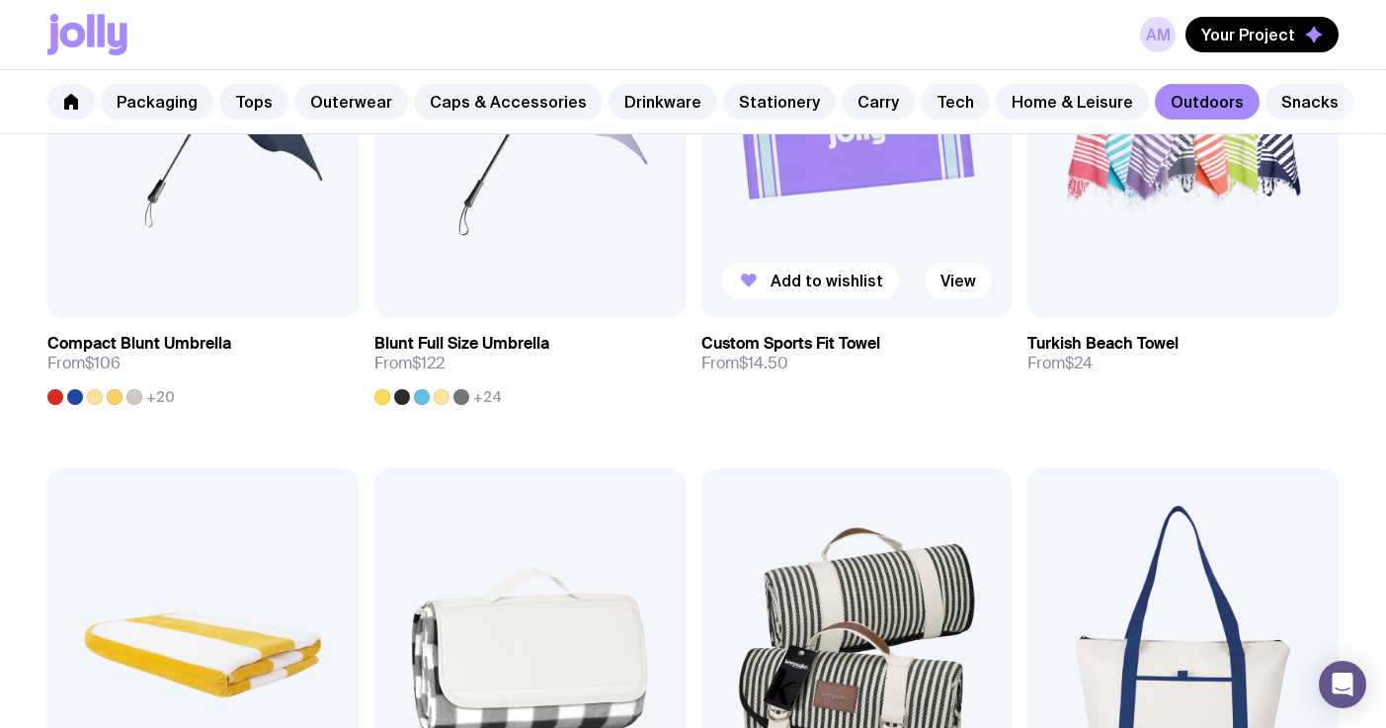
click at [867, 193] on img at bounding box center [856, 132] width 311 height 373
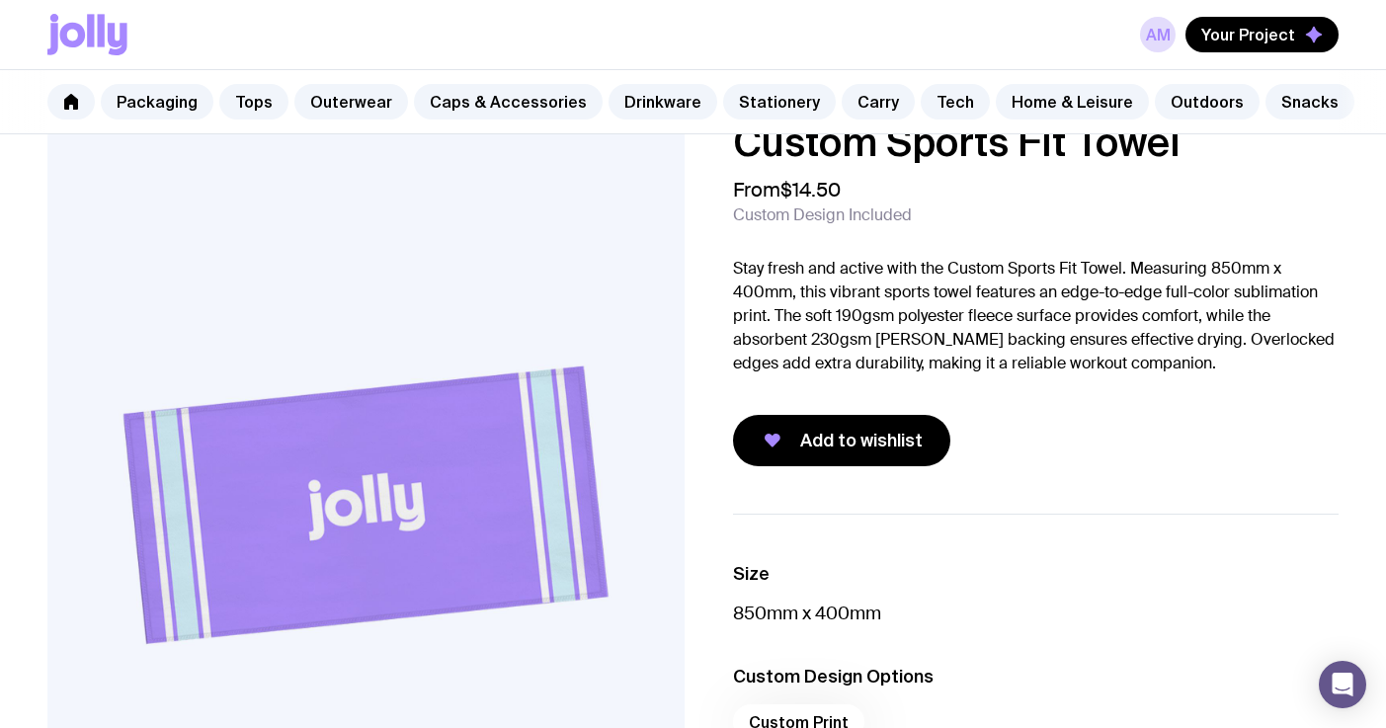
scroll to position [52, 0]
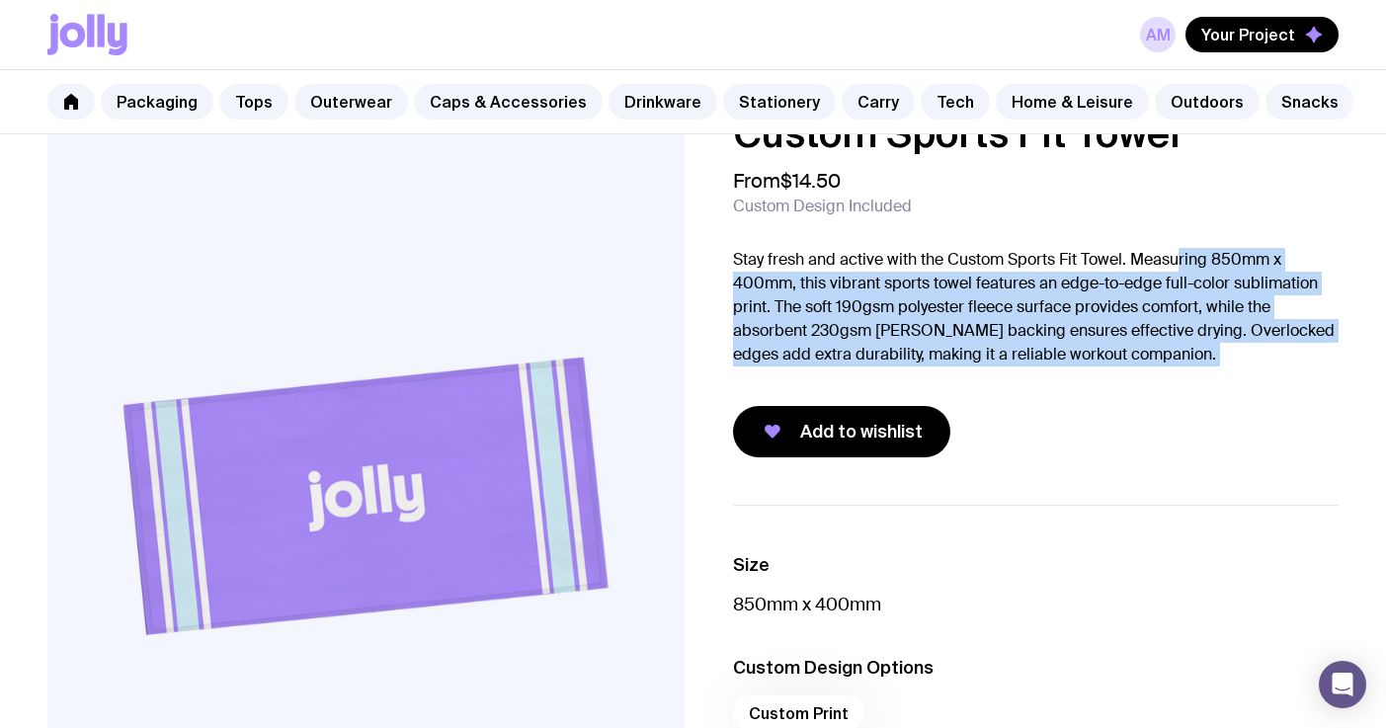
drag, startPoint x: 1178, startPoint y: 256, endPoint x: 928, endPoint y: 368, distance: 273.7
click at [928, 369] on div "Custom Sports Fit Towel From $14.50 Custom Design Included Stay fresh and activ…" at bounding box center [1036, 286] width 607 height 344
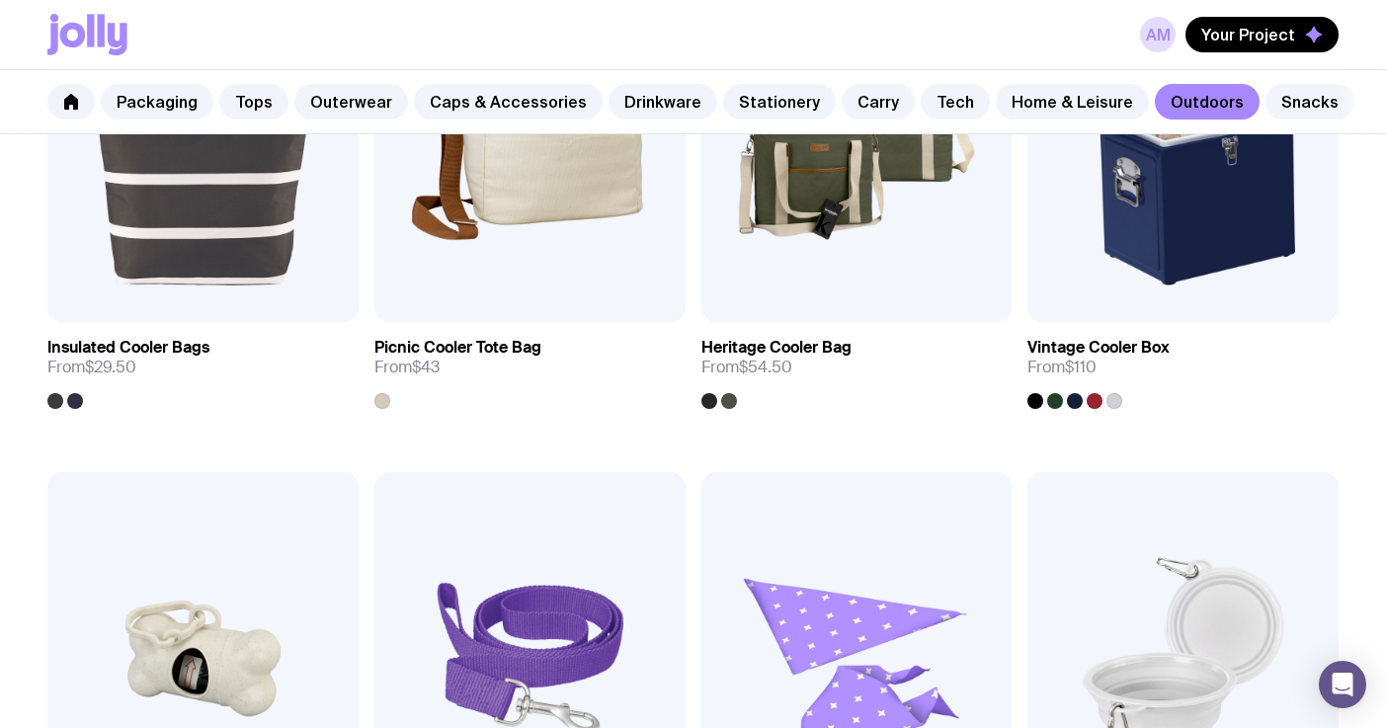
scroll to position [2171, 0]
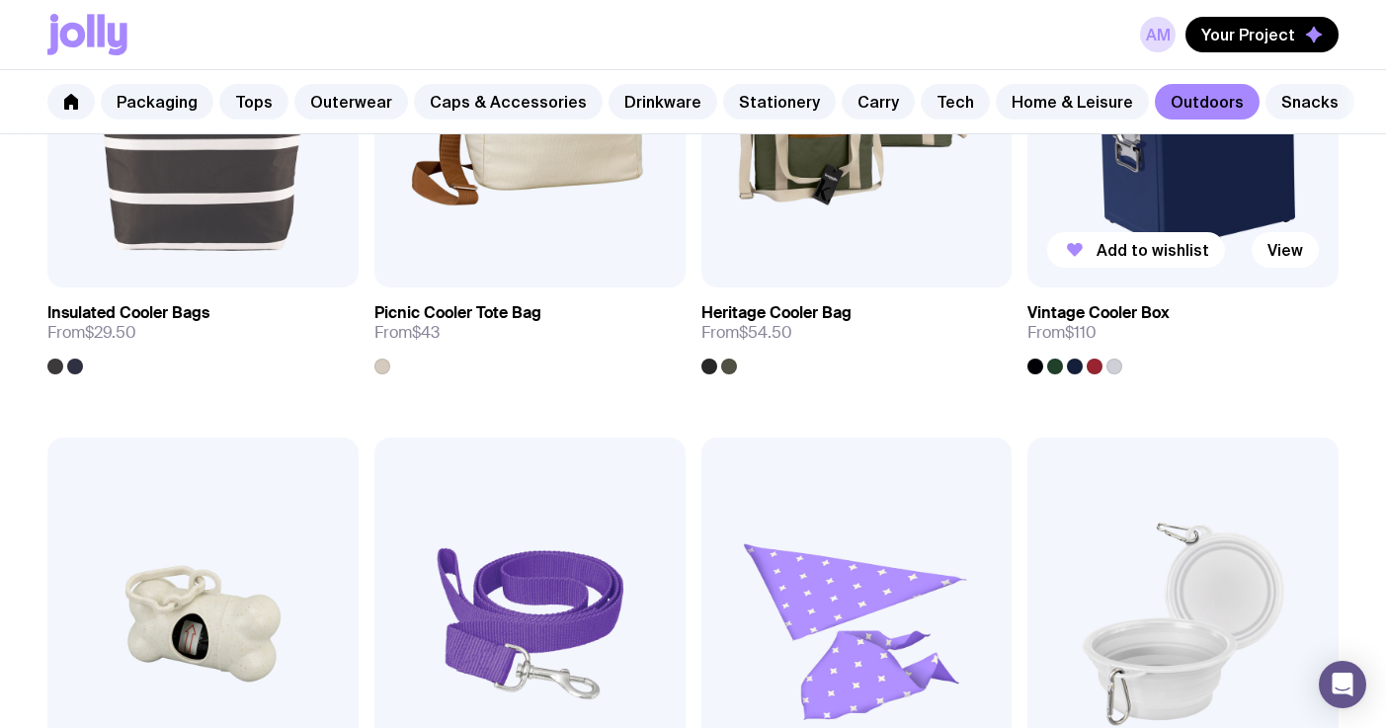
click at [1188, 195] on img at bounding box center [1182, 100] width 311 height 373
